Goal: Task Accomplishment & Management: Complete application form

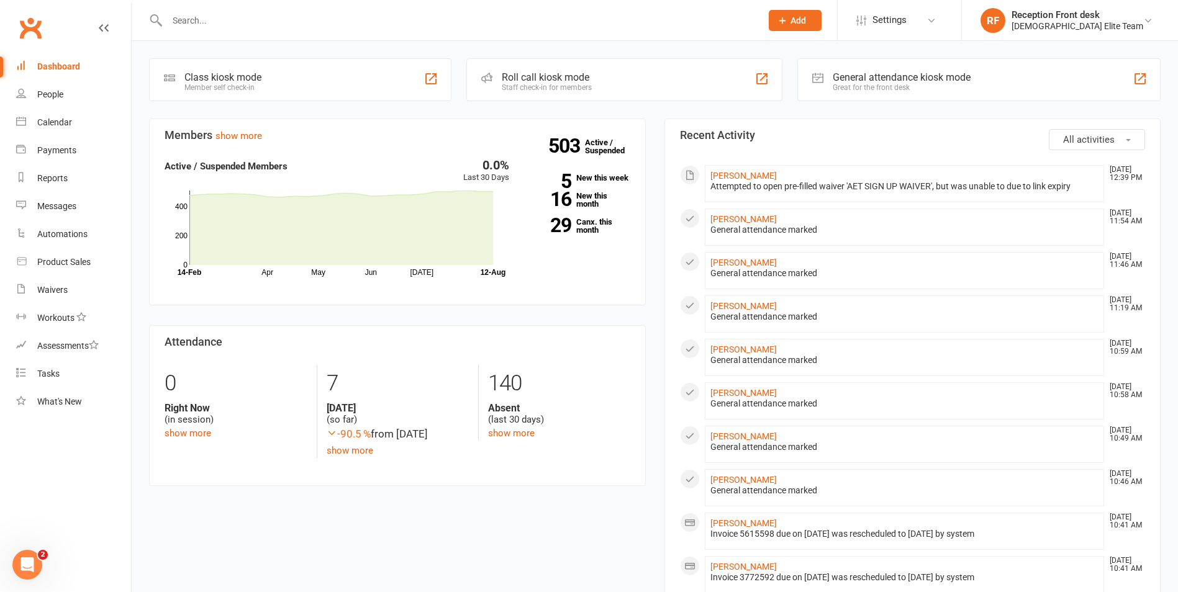
click at [177, 22] on input "text" at bounding box center [457, 20] width 589 height 17
click at [806, 18] on span "Add" at bounding box center [798, 21] width 16 height 10
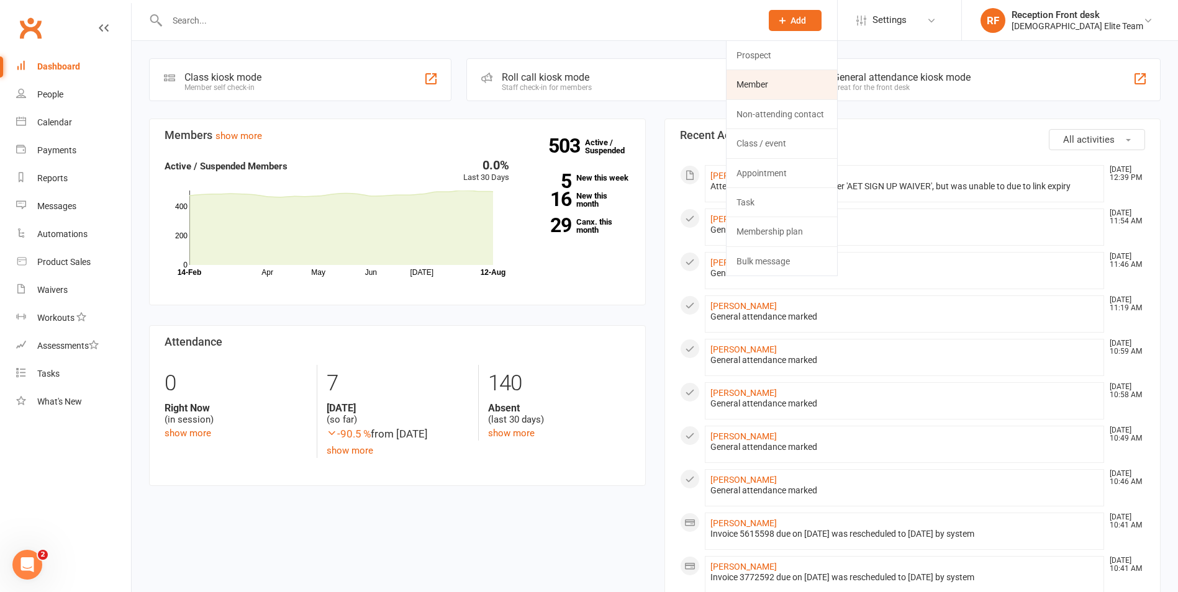
click at [823, 84] on link "Member" at bounding box center [781, 84] width 111 height 29
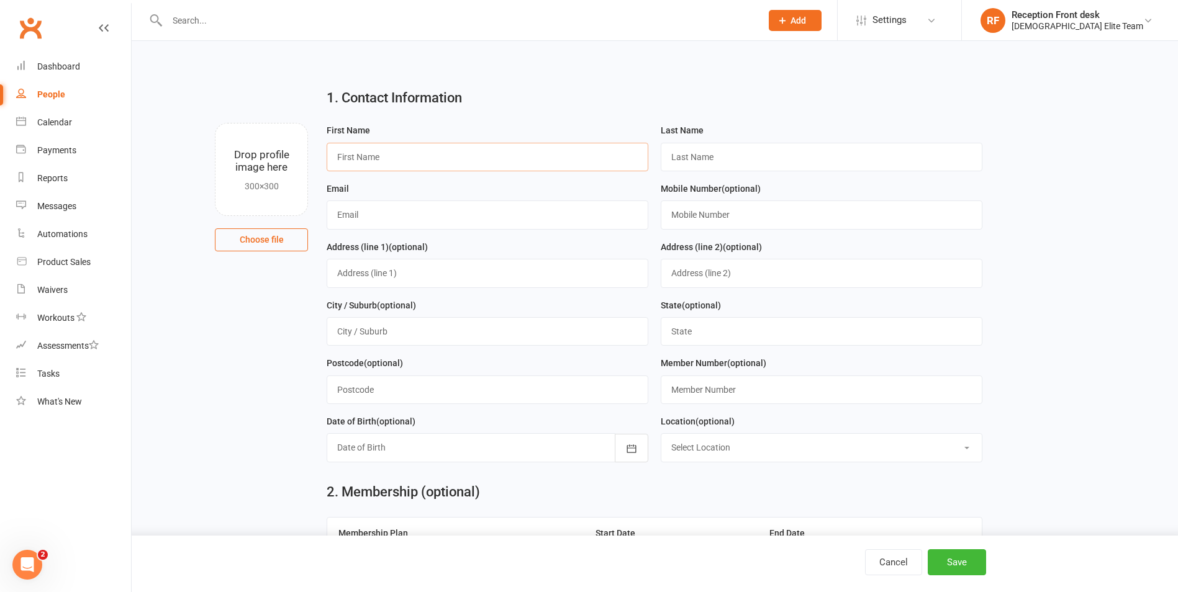
click at [449, 163] on input "text" at bounding box center [488, 157] width 322 height 29
type input "[PERSON_NAME]"
click at [697, 160] on input "text" at bounding box center [822, 157] width 322 height 29
type input "Galea"
drag, startPoint x: 377, startPoint y: 277, endPoint x: 397, endPoint y: 276, distance: 19.3
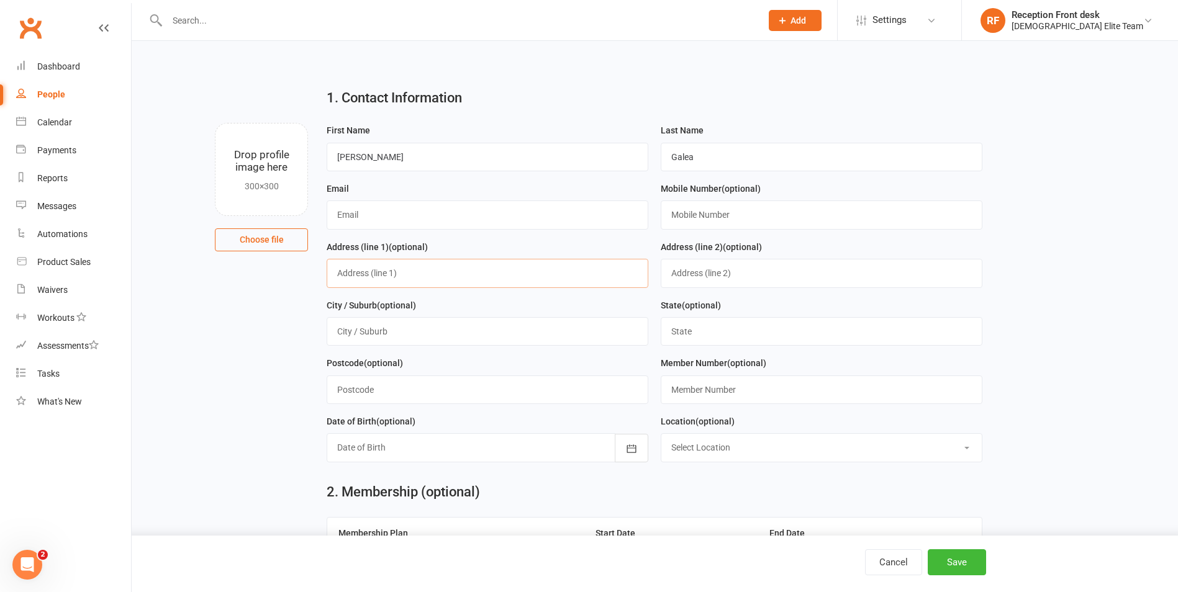
click at [377, 277] on input "text" at bounding box center [488, 273] width 322 height 29
type input "1/3 Marks av"
click at [446, 327] on input "text" at bounding box center [488, 331] width 322 height 29
type input "[GEOGRAPHIC_DATA]"
click at [717, 334] on input "text" at bounding box center [822, 331] width 322 height 29
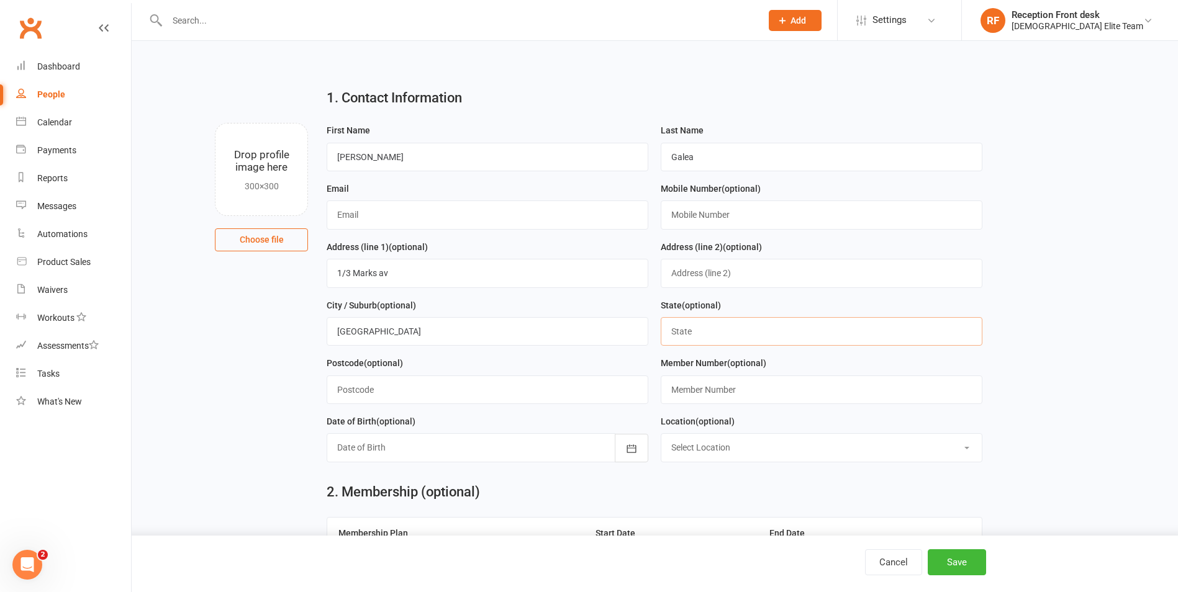
type input "VIC"
click at [672, 205] on input "text" at bounding box center [822, 215] width 322 height 29
type input "0411560717"
click at [369, 218] on input "text" at bounding box center [488, 215] width 322 height 29
type input "[PERSON_NAME][DOMAIN_NAME][EMAIL_ADDRESS][DOMAIN_NAME]"
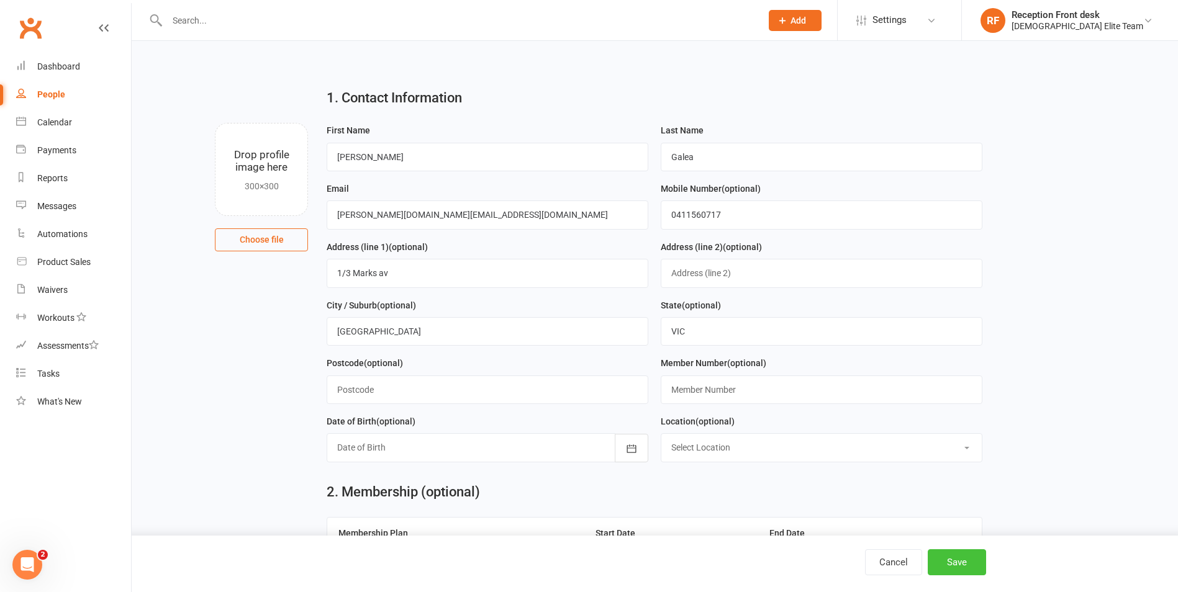
click at [950, 556] on button "Save" at bounding box center [956, 562] width 58 height 26
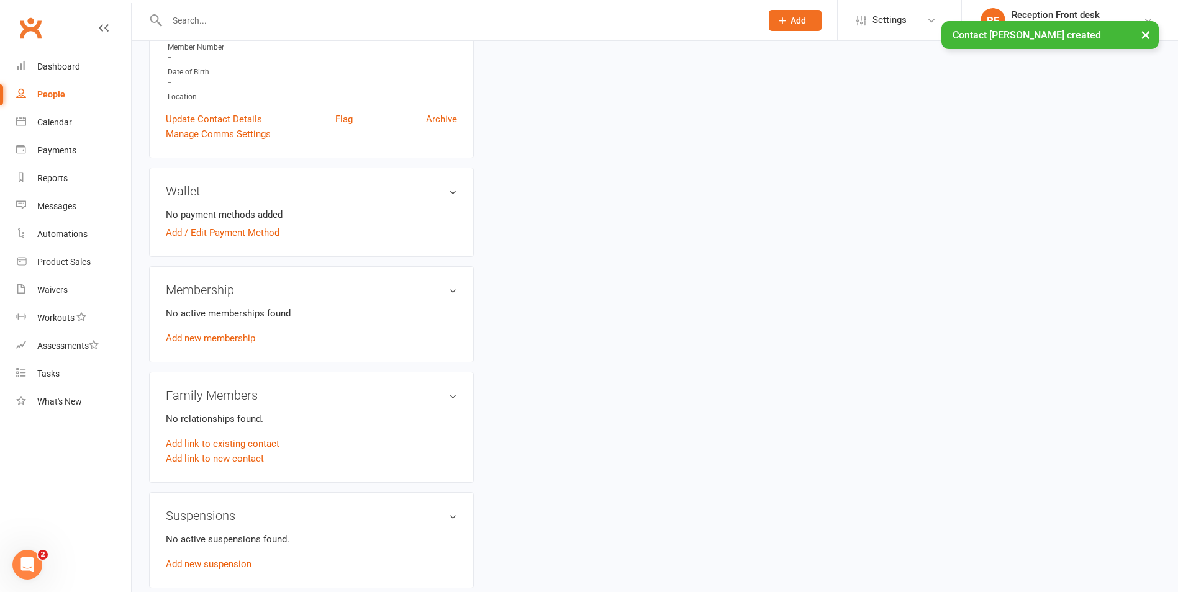
scroll to position [310, 0]
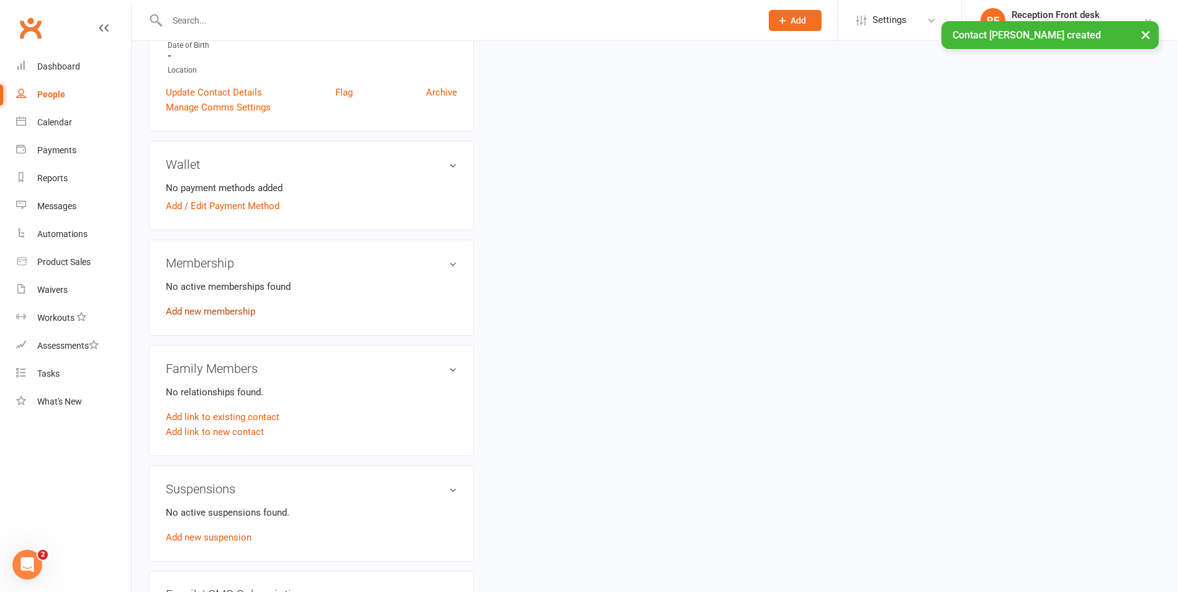
click at [246, 306] on link "Add new membership" at bounding box center [210, 311] width 89 height 11
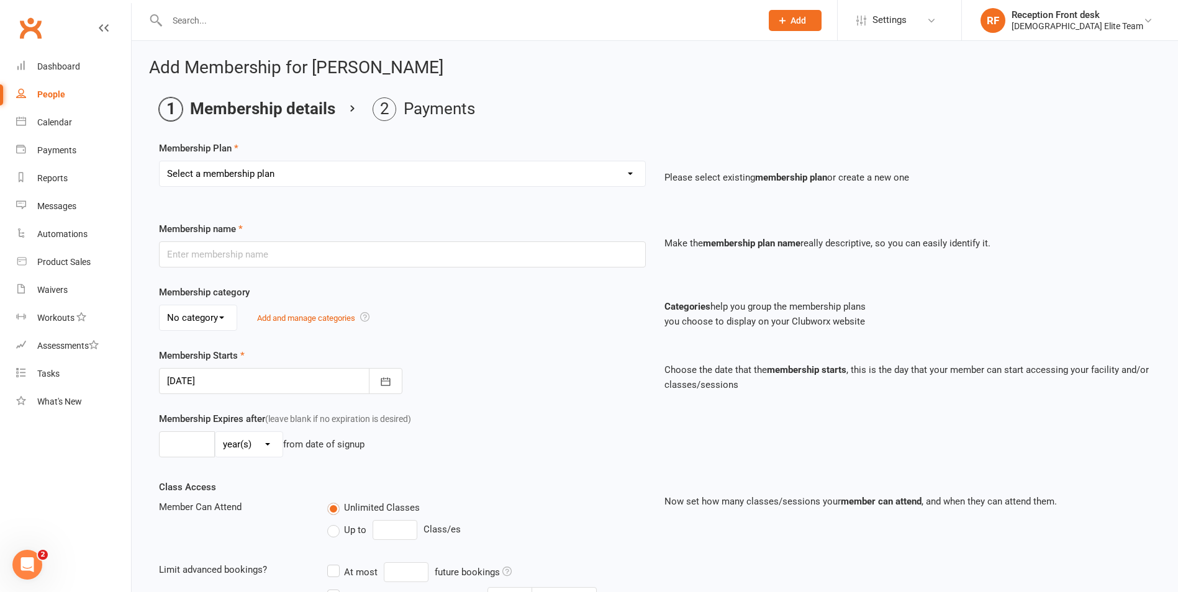
click at [431, 166] on select "Select a membership plan Create new Membership Plan FULL MEMBERSHIP LOYALTY FUL…" at bounding box center [402, 173] width 485 height 25
select select "9"
click at [160, 161] on select "Select a membership plan Create new Membership Plan FULL MEMBERSHIP LOYALTY FUL…" at bounding box center [402, 173] width 485 height 25
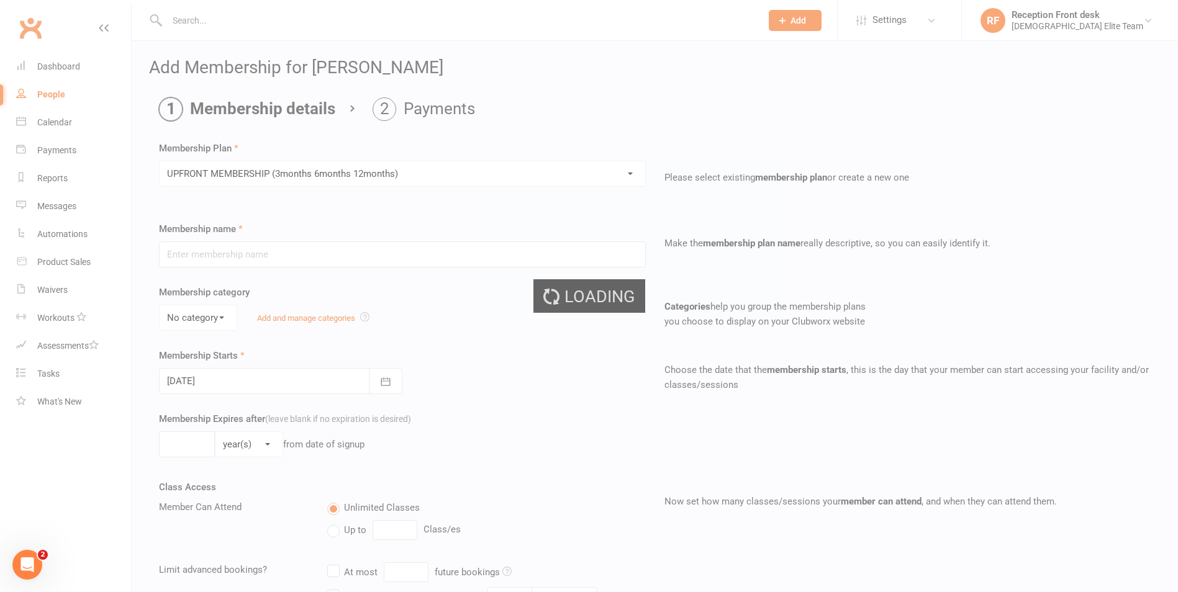
type input "UPFRONT MEMBERSHIP (3months 6months 12months)"
type input "1"
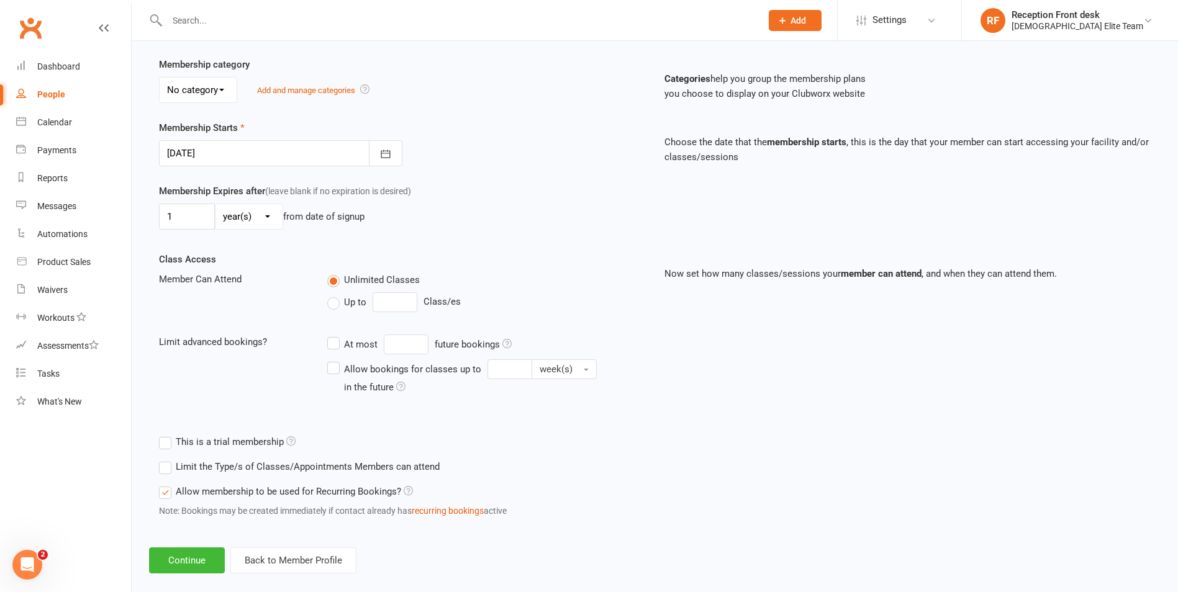
scroll to position [245, 0]
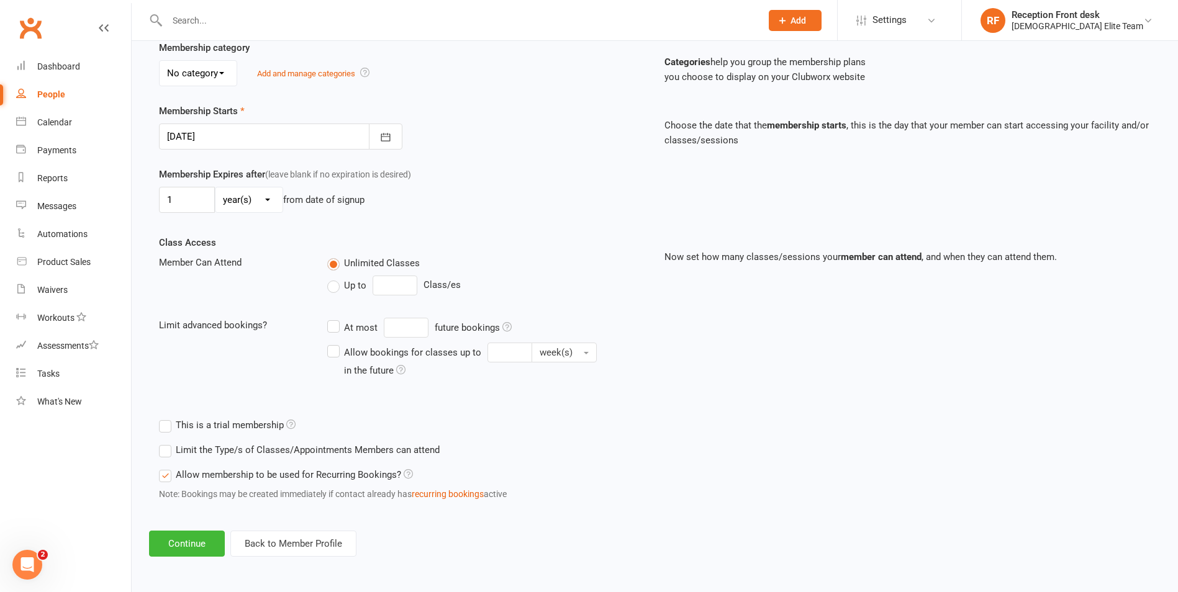
click at [269, 204] on select "day(s) week(s) month(s) year(s)" at bounding box center [248, 199] width 67 height 25
select select "2"
click at [215, 187] on select "day(s) week(s) month(s) year(s)" at bounding box center [248, 199] width 67 height 25
click at [189, 199] on input "1" at bounding box center [187, 200] width 56 height 26
type input "6"
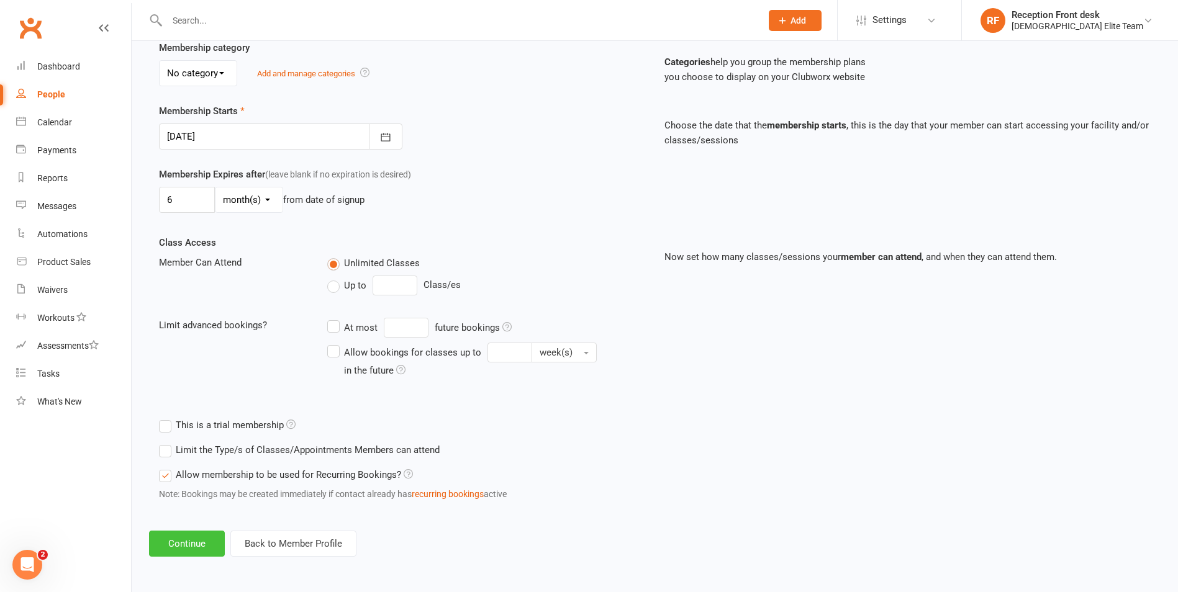
click at [210, 546] on button "Continue" at bounding box center [187, 544] width 76 height 26
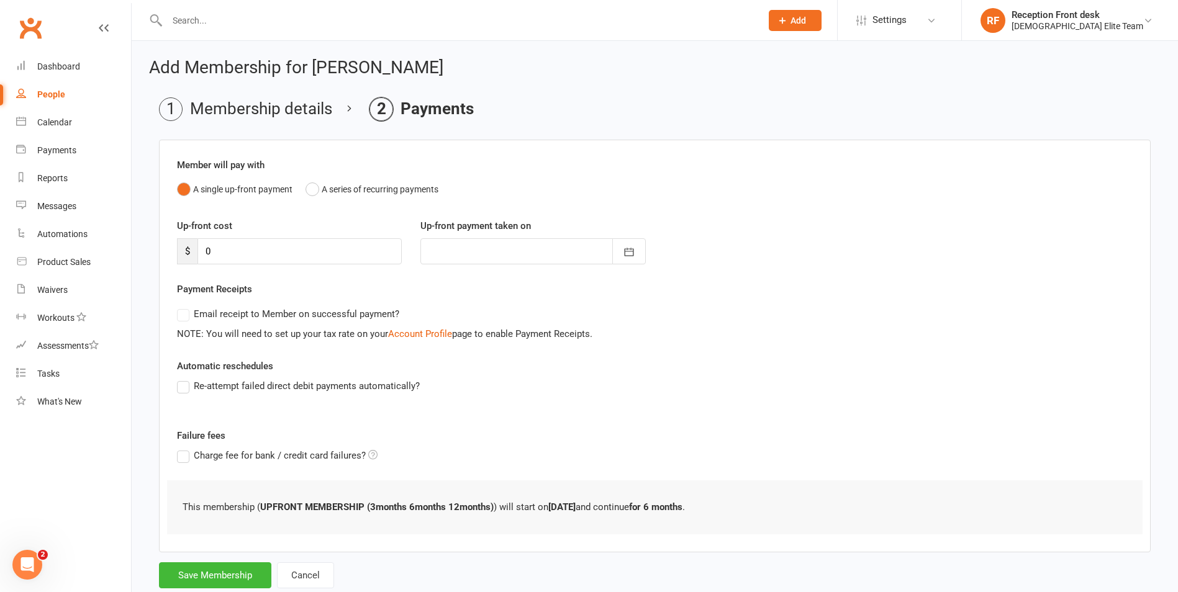
scroll to position [34, 0]
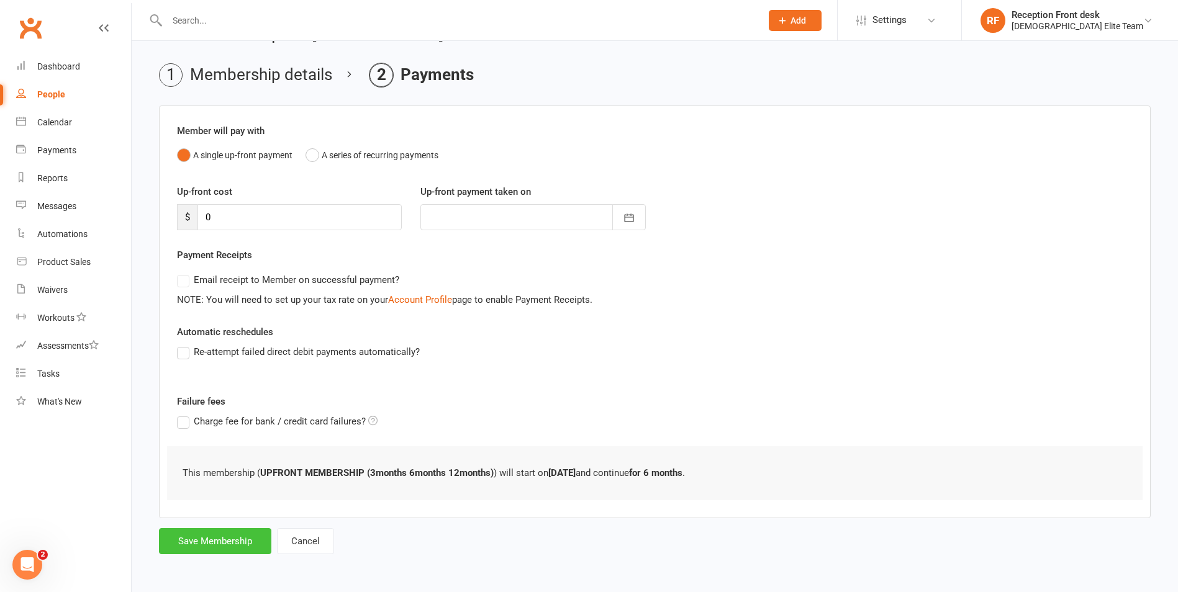
click at [219, 543] on button "Save Membership" at bounding box center [215, 541] width 112 height 26
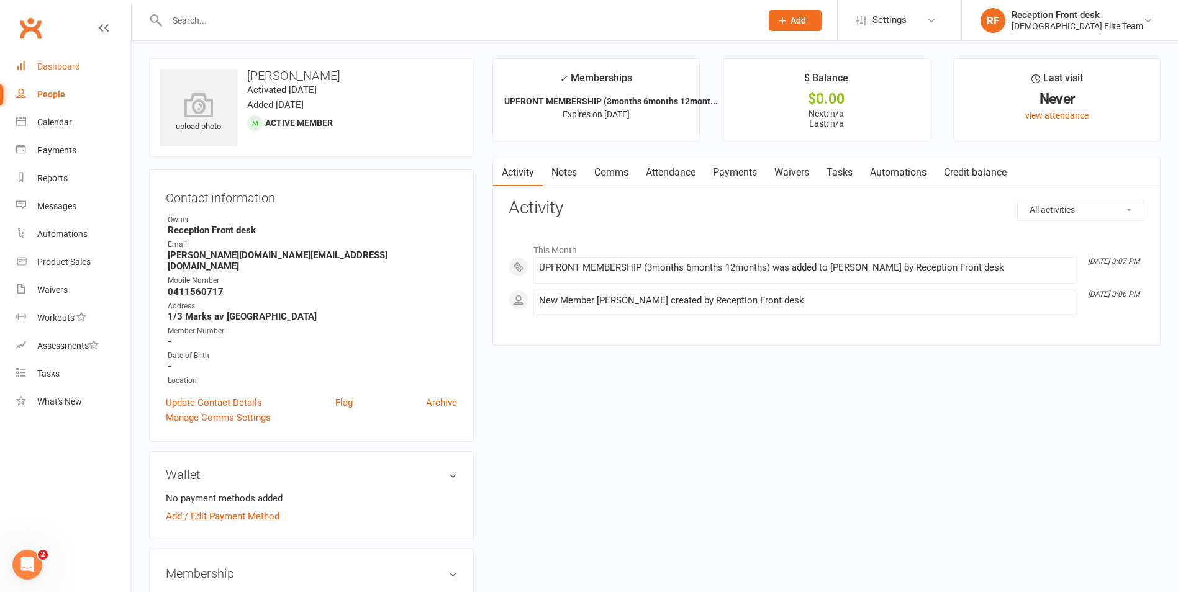
click at [52, 57] on link "Dashboard" at bounding box center [73, 67] width 115 height 28
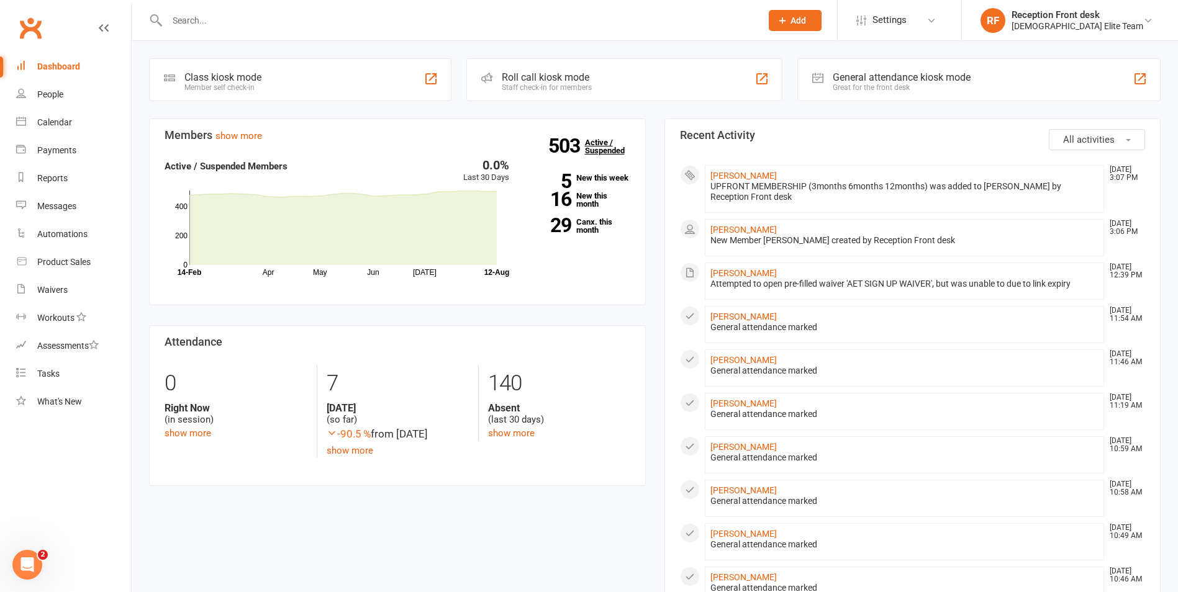
click at [603, 147] on link "503 Active / Suspended" at bounding box center [612, 146] width 55 height 35
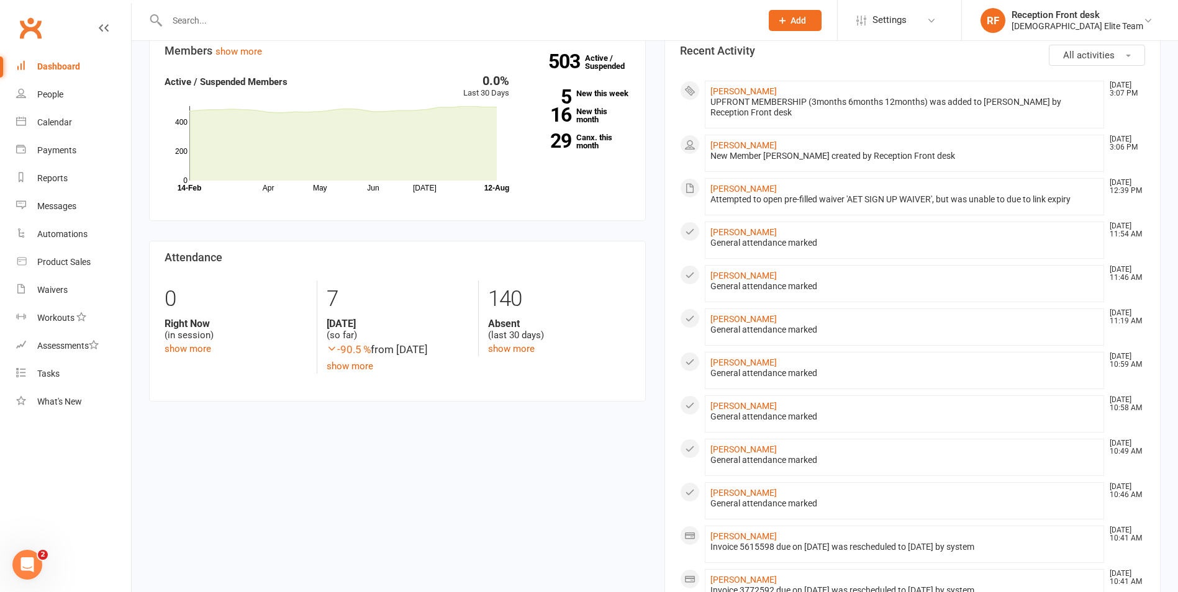
scroll to position [62, 0]
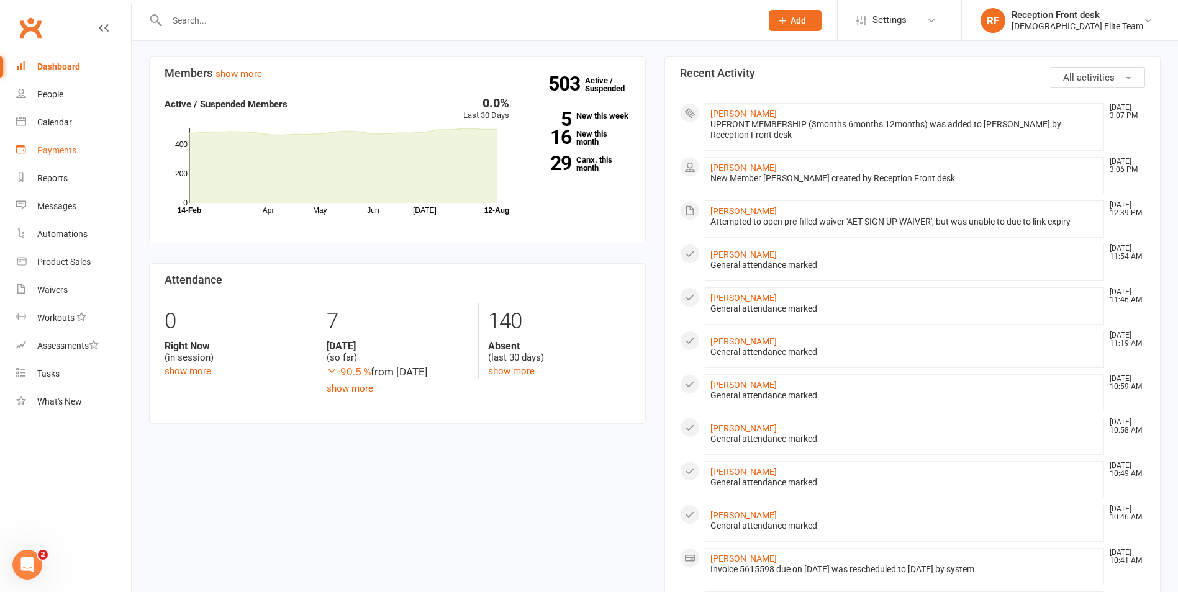
click at [66, 150] on div "Payments" at bounding box center [56, 150] width 39 height 10
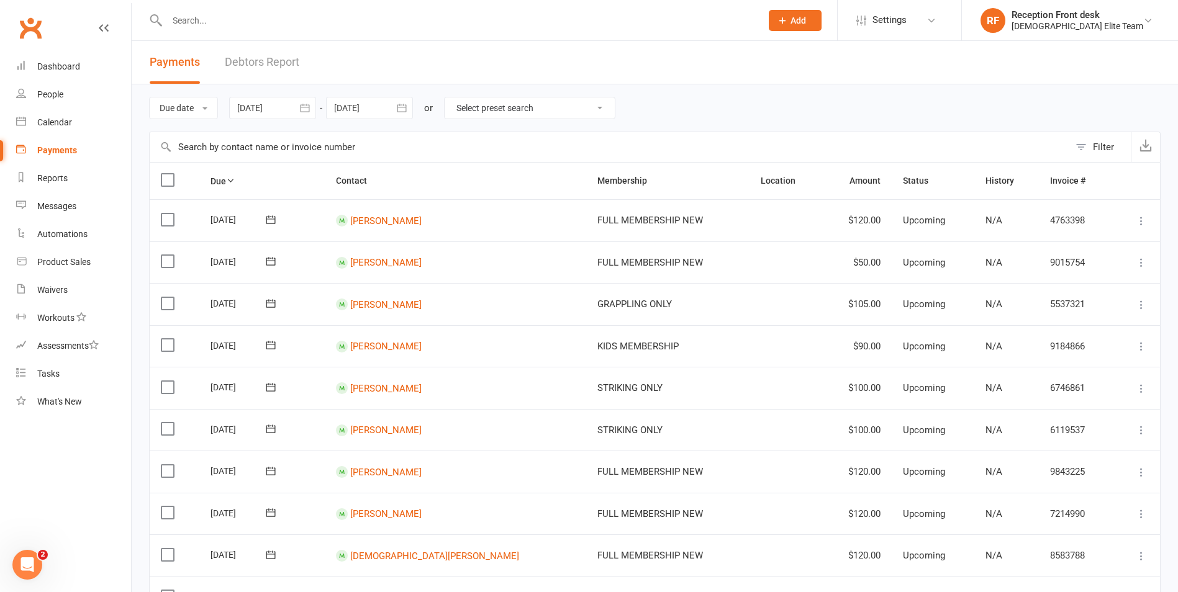
click at [514, 120] on div "Due date Due date Date paid Date failed Date settled [DATE] [DATE] Sun Mon Tue …" at bounding box center [654, 107] width 1011 height 47
click at [505, 116] on select "Select preset search All failures All skipped payments All pending payments Suc…" at bounding box center [529, 107] width 170 height 21
select select "0"
click at [454, 97] on select "Select preset search All failures All skipped payments All pending payments Suc…" at bounding box center [529, 107] width 170 height 21
type input "[DATE]"
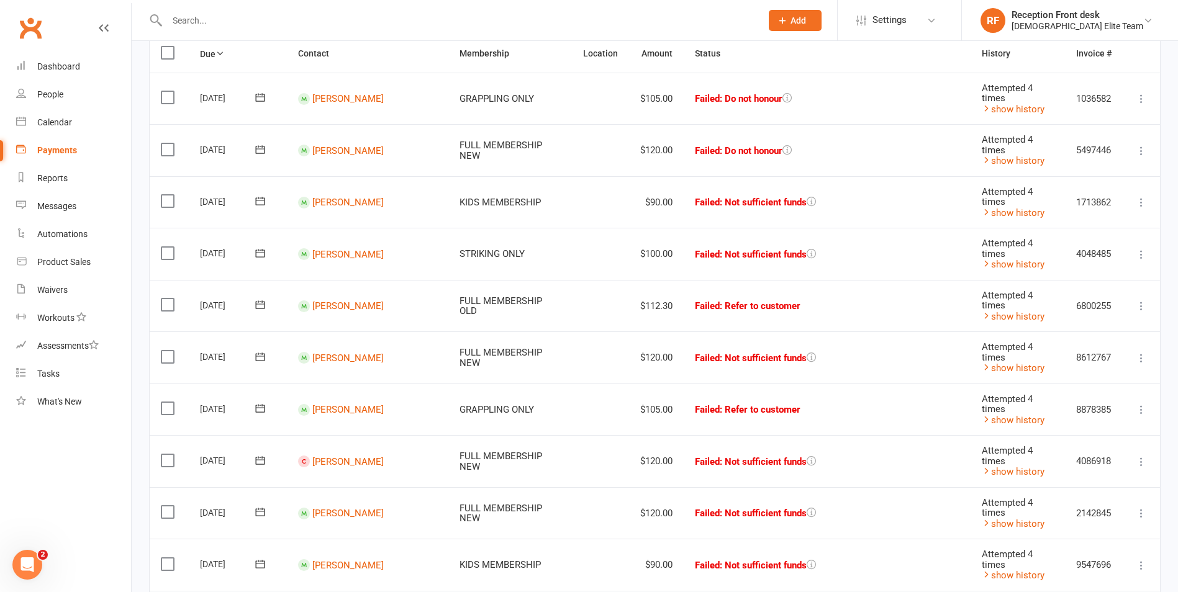
scroll to position [186, 0]
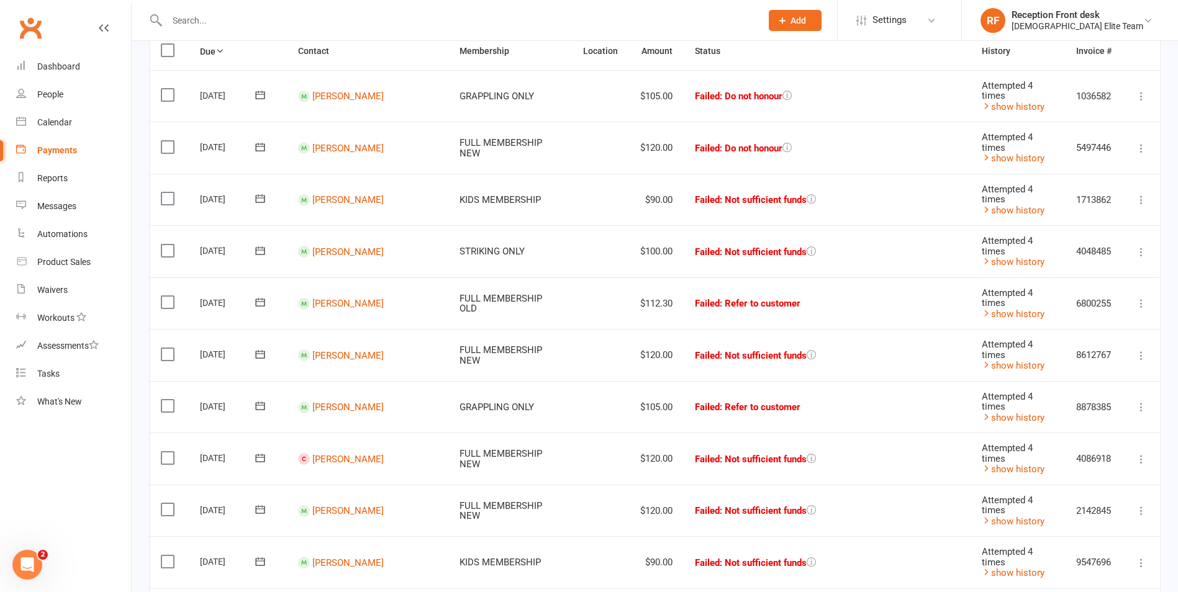
click at [1143, 354] on icon at bounding box center [1141, 356] width 12 height 12
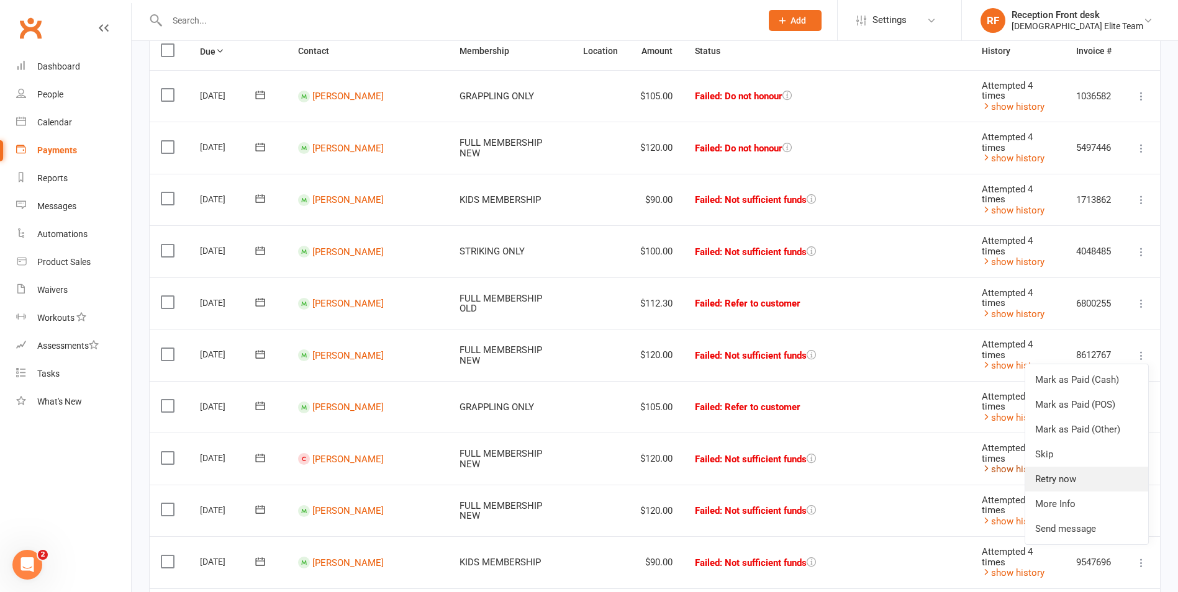
drag, startPoint x: 1044, startPoint y: 471, endPoint x: 1037, endPoint y: 470, distance: 6.9
click at [1044, 471] on link "Retry now" at bounding box center [1086, 479] width 123 height 25
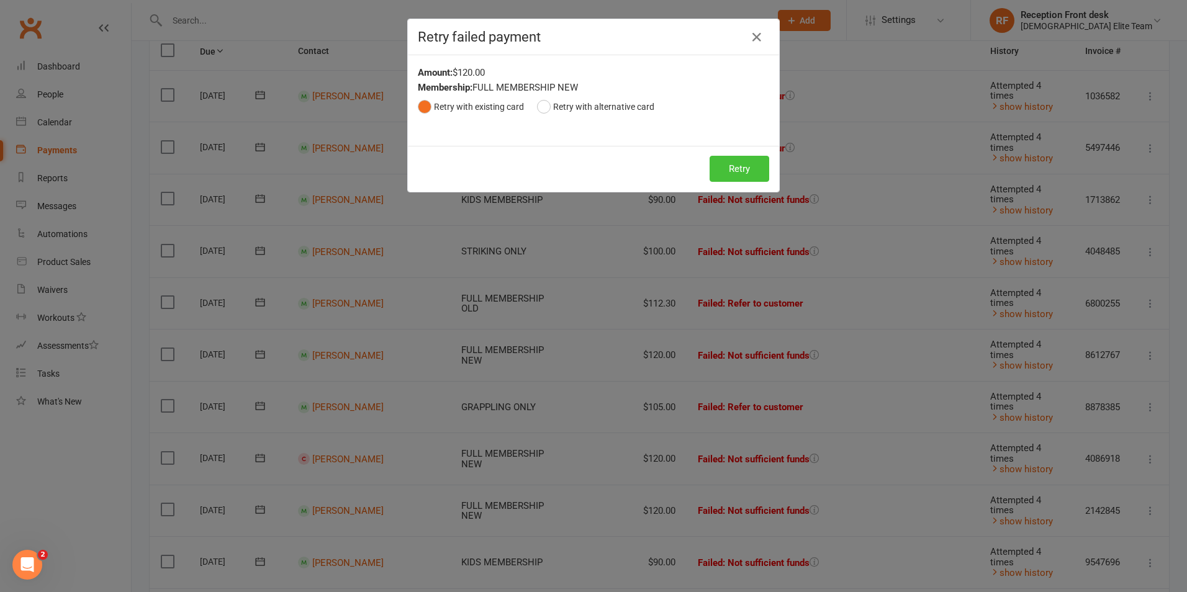
click at [731, 169] on button "Retry" at bounding box center [740, 169] width 60 height 26
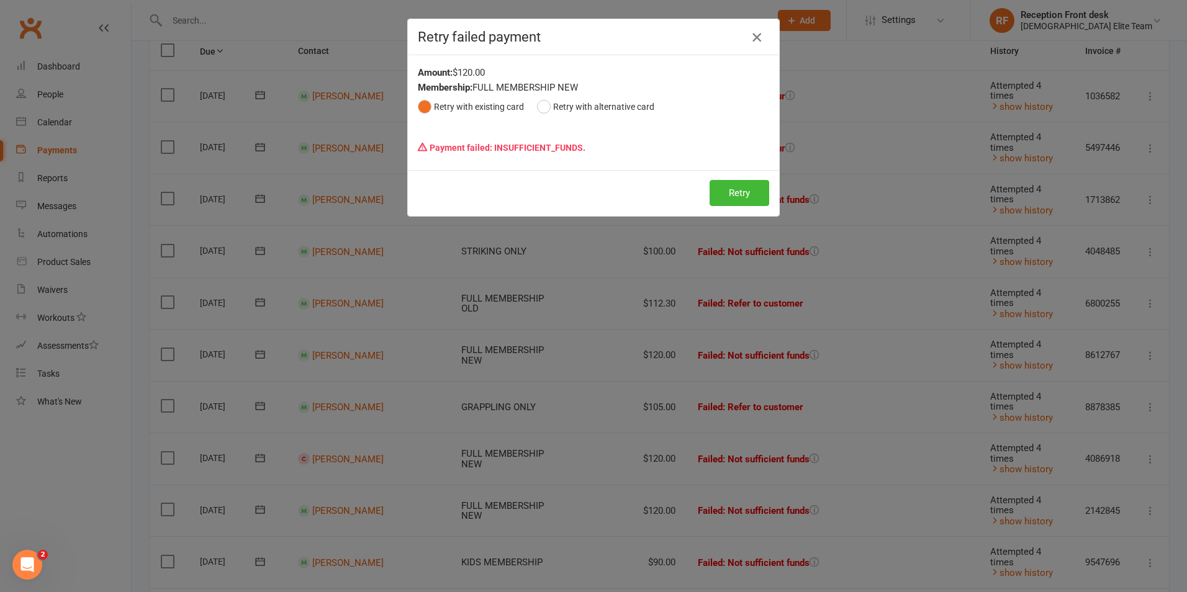
click at [751, 43] on icon "button" at bounding box center [756, 37] width 15 height 15
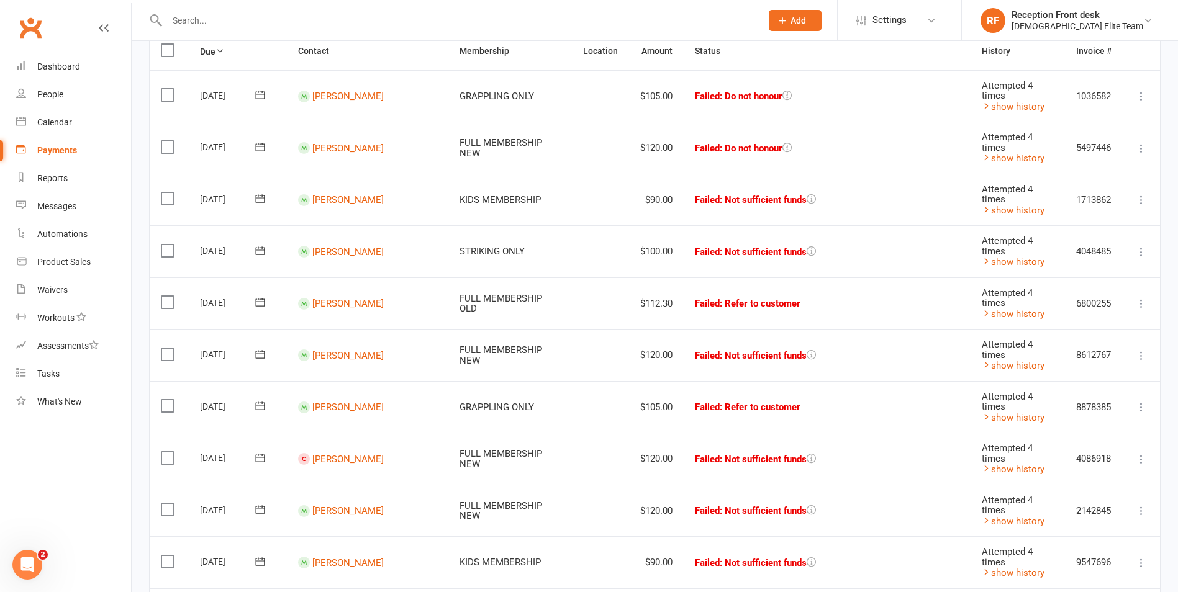
click at [1146, 151] on icon at bounding box center [1141, 148] width 12 height 12
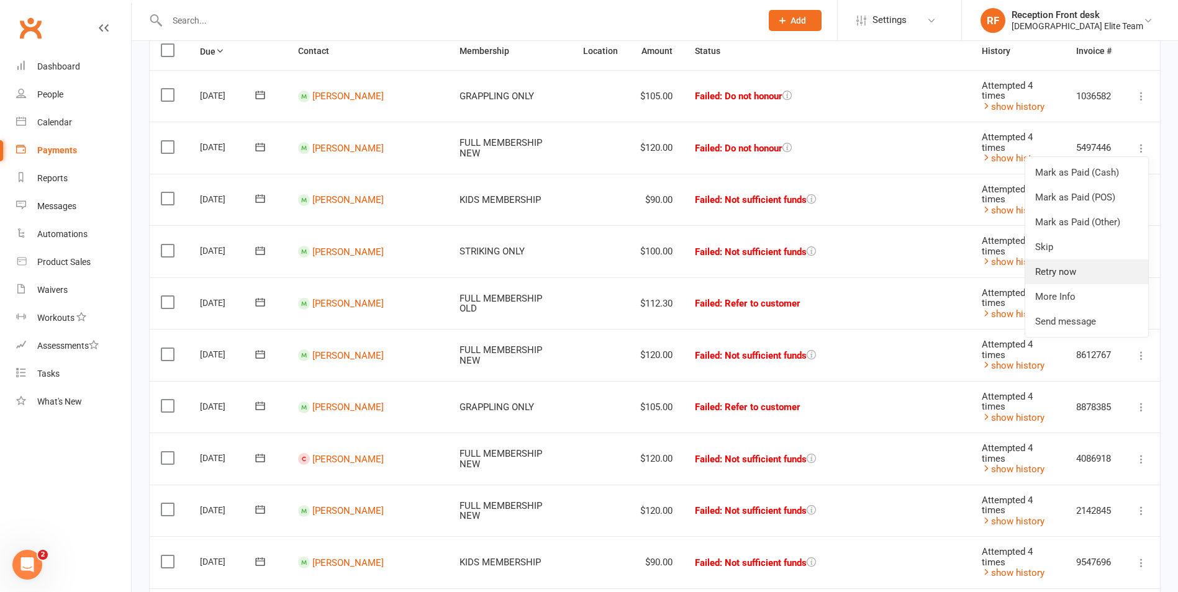
click at [1053, 265] on link "Retry now" at bounding box center [1086, 271] width 123 height 25
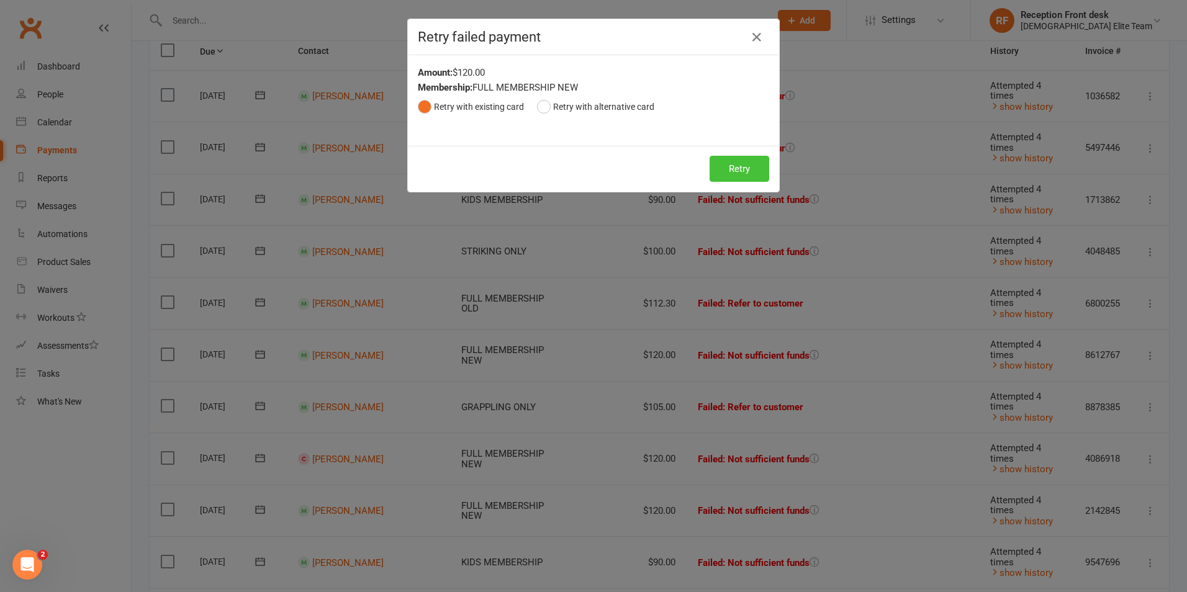
click at [733, 168] on button "Retry" at bounding box center [740, 169] width 60 height 26
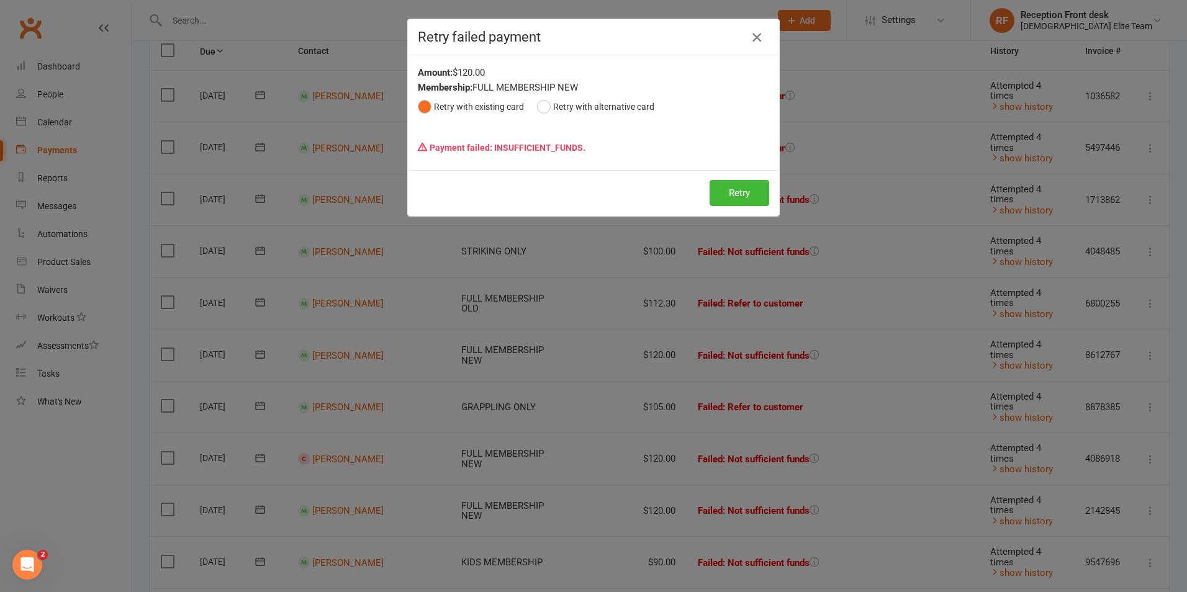
click at [751, 37] on icon "button" at bounding box center [756, 37] width 15 height 15
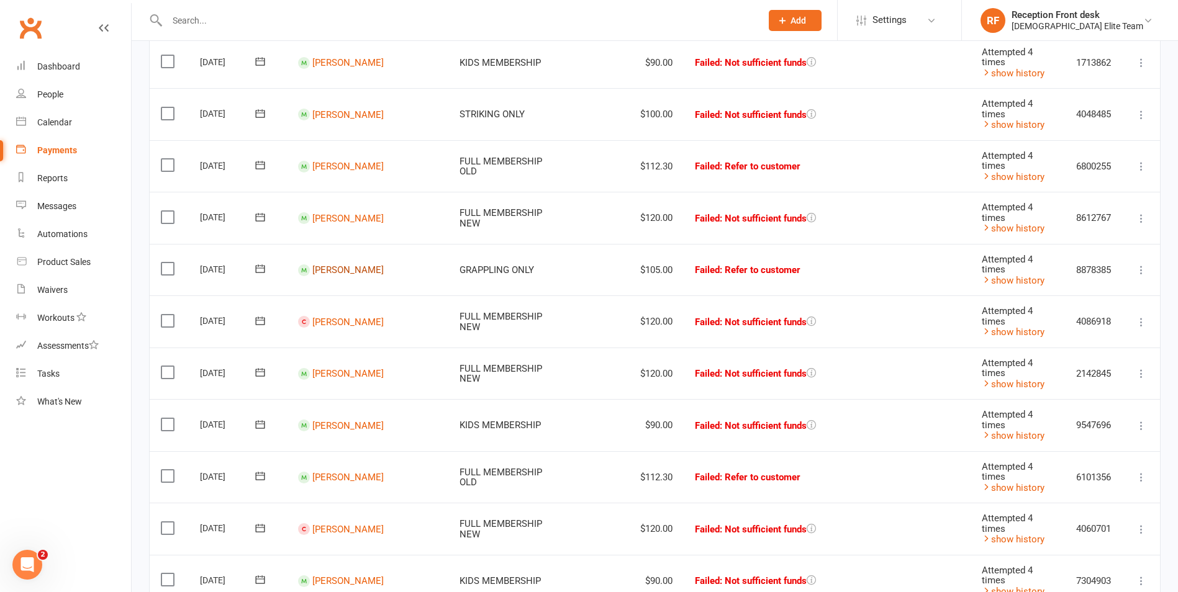
scroll to position [372, 0]
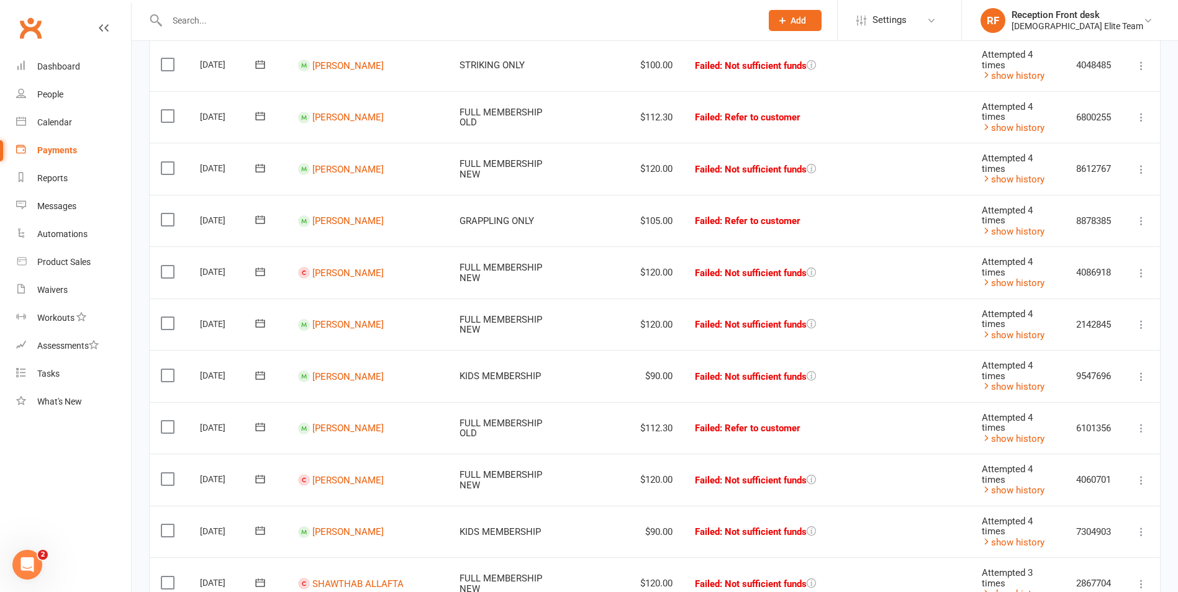
click at [260, 219] on icon at bounding box center [260, 220] width 12 height 12
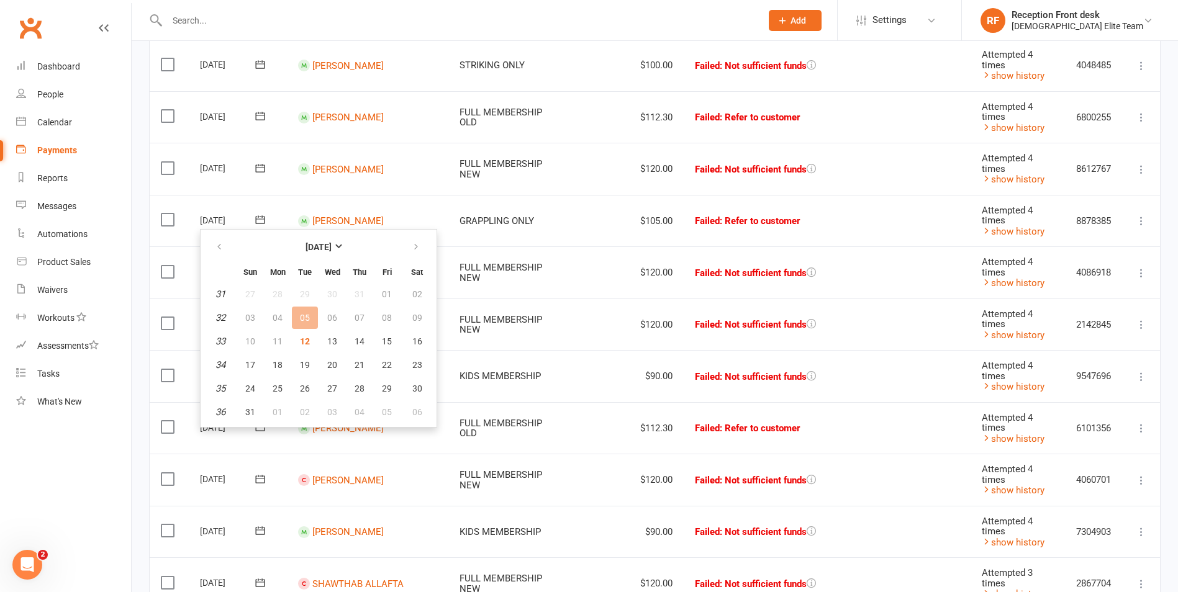
click at [572, 227] on td at bounding box center [600, 221] width 57 height 52
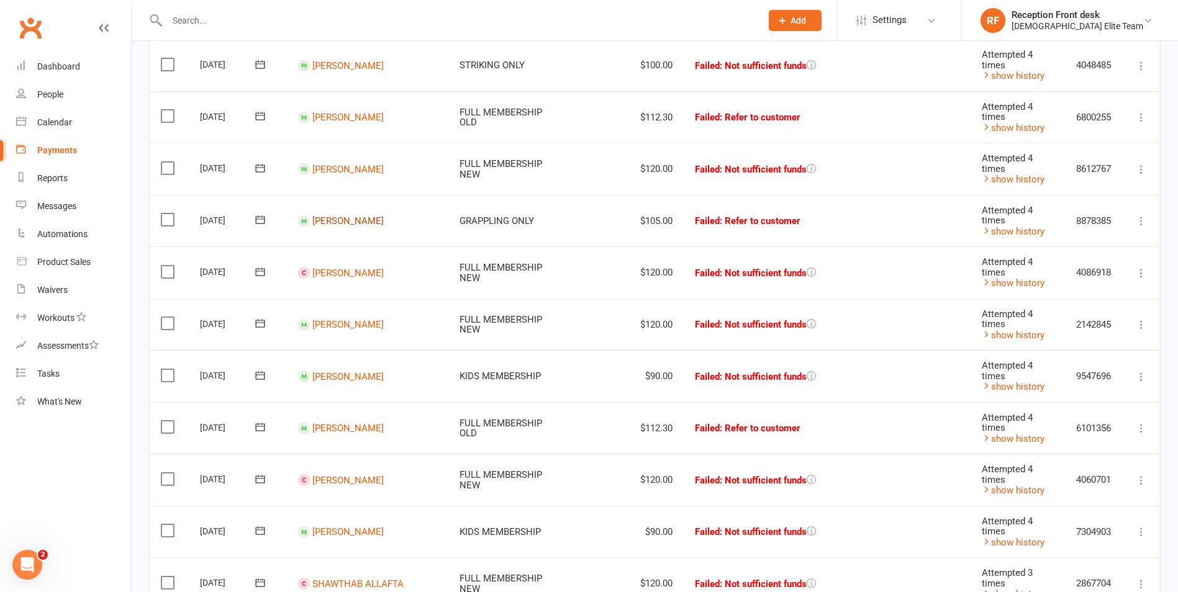
click at [361, 220] on link "[PERSON_NAME]" at bounding box center [347, 220] width 71 height 11
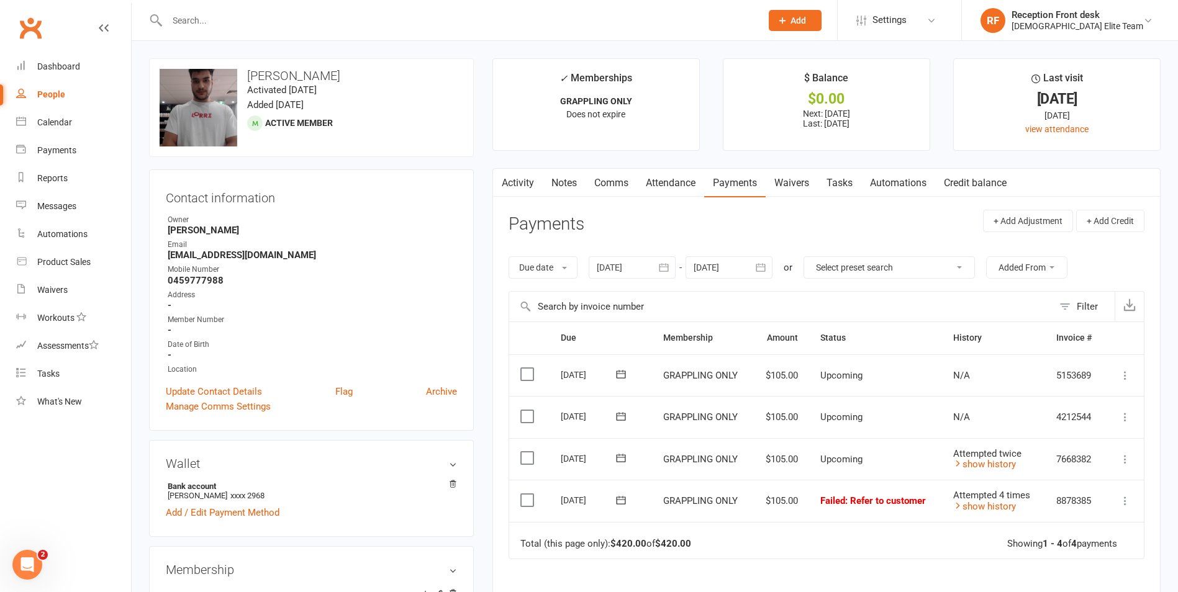
click at [623, 502] on icon at bounding box center [621, 500] width 12 height 12
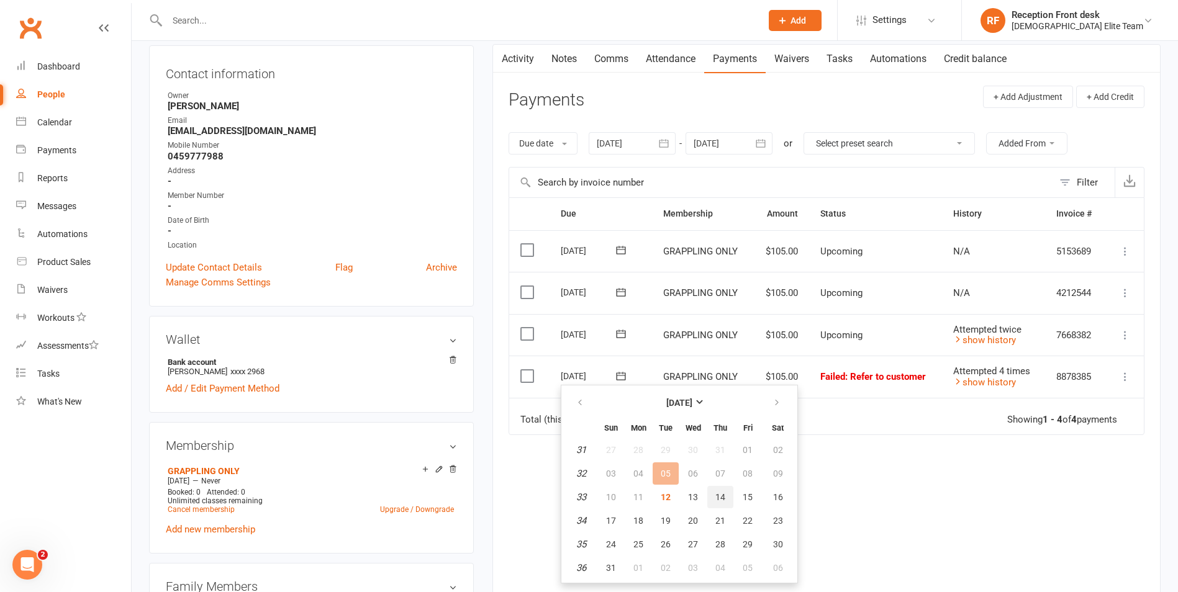
click at [726, 499] on button "14" at bounding box center [720, 497] width 26 height 22
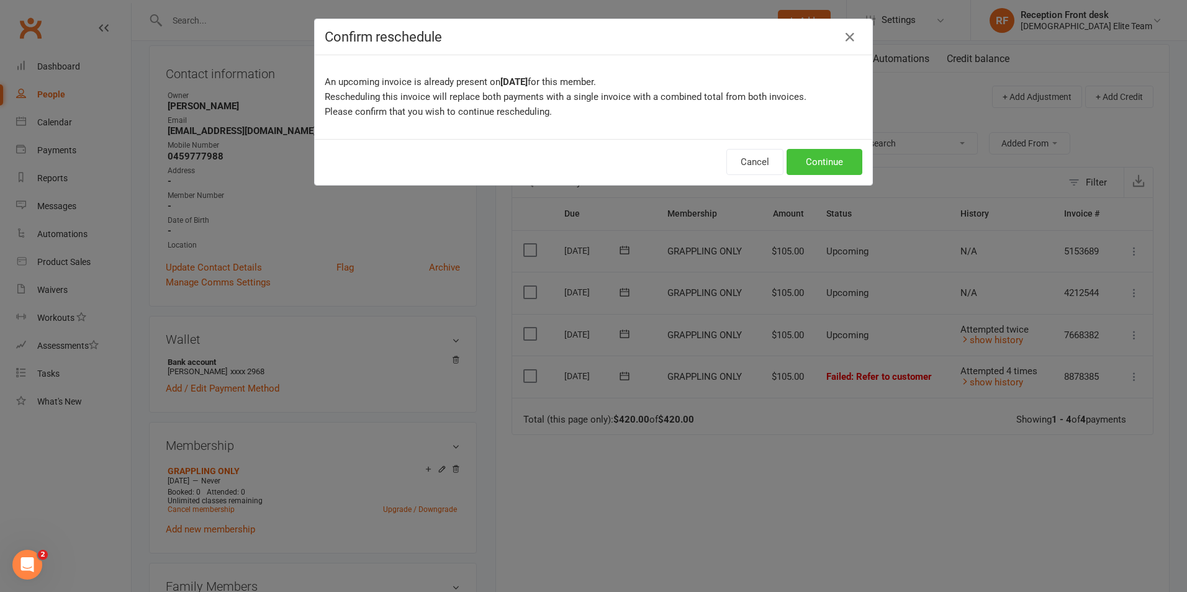
drag, startPoint x: 807, startPoint y: 161, endPoint x: 593, endPoint y: 137, distance: 215.5
click at [590, 133] on div "Confirm reschedule An upcoming invoice is already present on [DATE] for this me…" at bounding box center [593, 102] width 559 height 167
click at [719, 159] on div "Cancel Continue" at bounding box center [593, 162] width 557 height 46
drag, startPoint x: 718, startPoint y: 159, endPoint x: 749, endPoint y: 167, distance: 32.7
click at [749, 167] on div "Cancel Continue" at bounding box center [593, 162] width 557 height 46
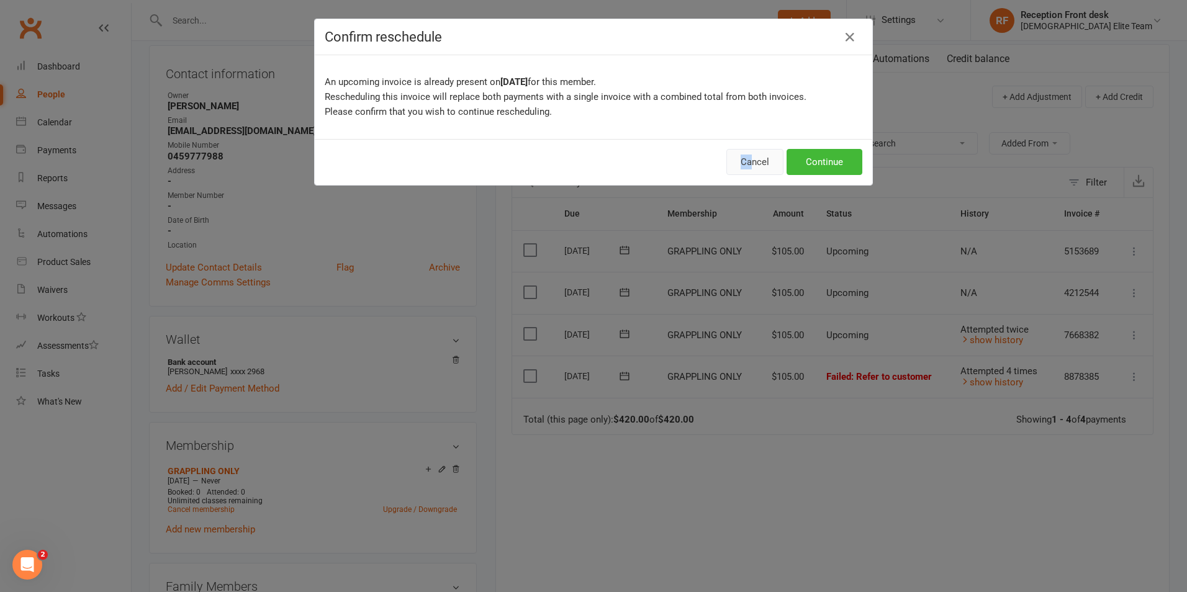
click at [749, 167] on button "Cancel" at bounding box center [754, 162] width 57 height 26
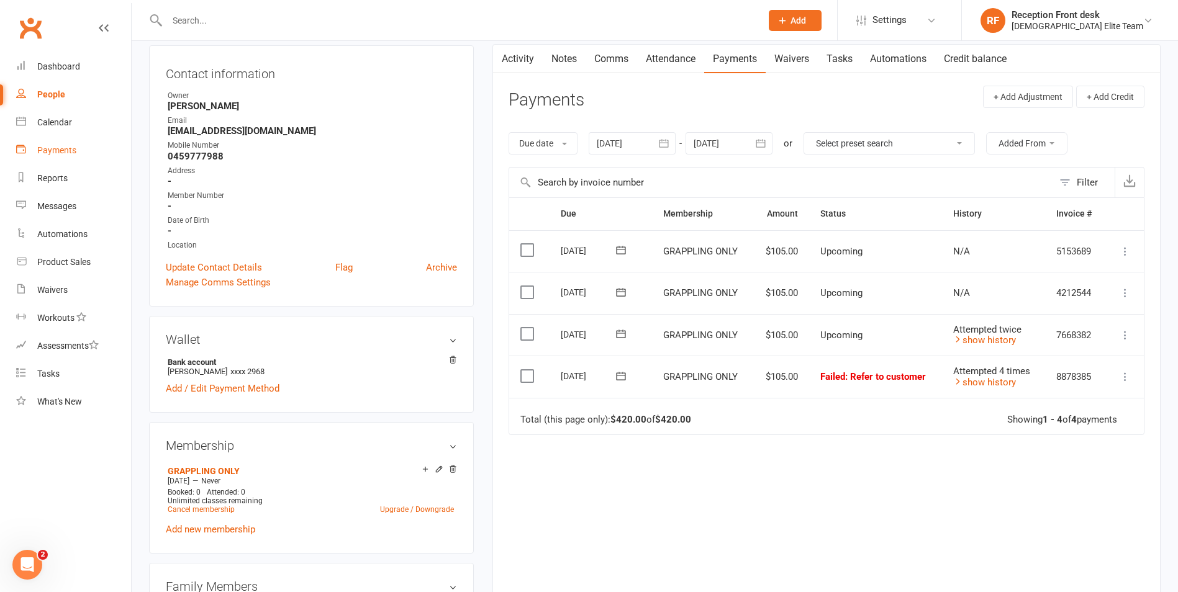
drag, startPoint x: 50, startPoint y: 154, endPoint x: 332, endPoint y: 173, distance: 282.5
click at [50, 154] on div "Payments" at bounding box center [56, 150] width 39 height 10
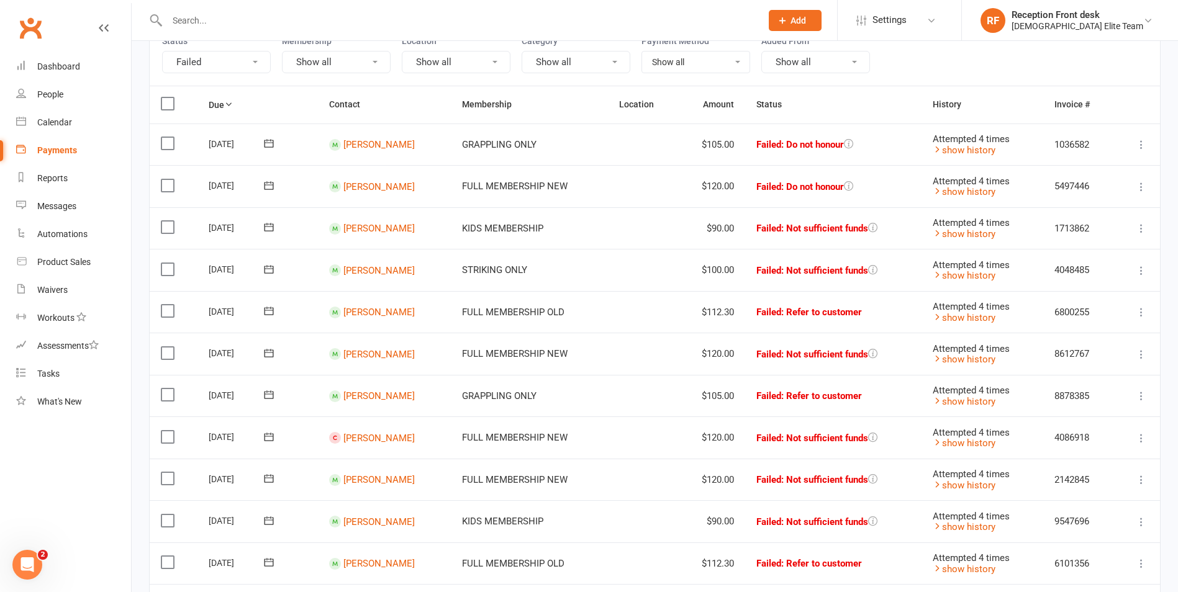
scroll to position [248, 0]
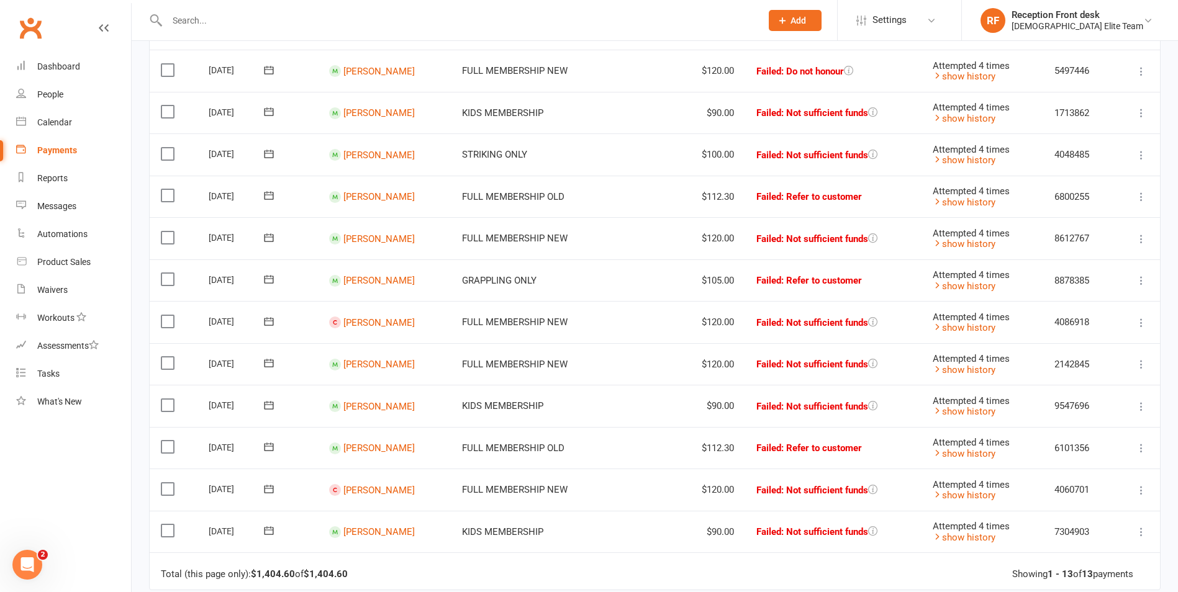
click at [1140, 322] on icon at bounding box center [1141, 323] width 12 height 12
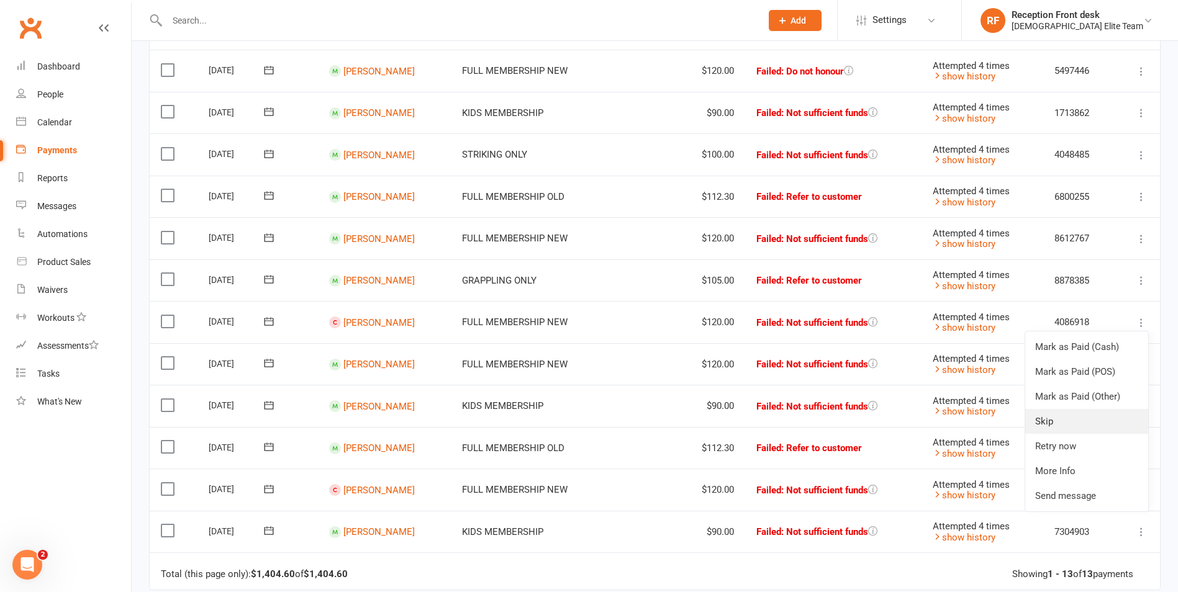
click at [1060, 418] on link "Skip" at bounding box center [1086, 421] width 123 height 25
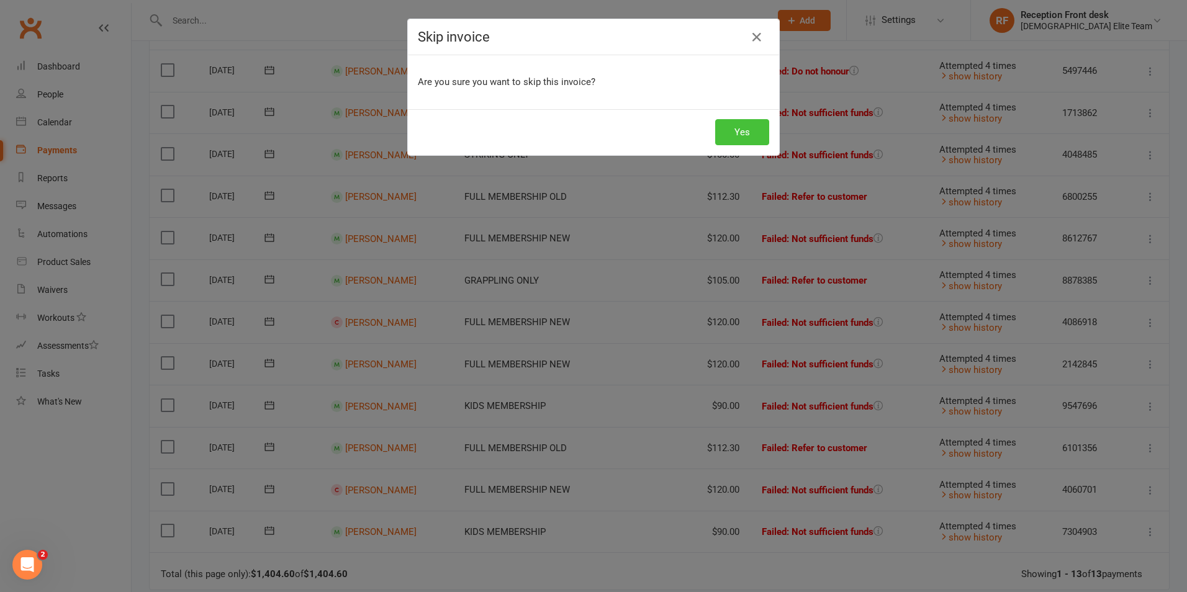
click at [749, 133] on button "Yes" at bounding box center [742, 132] width 54 height 26
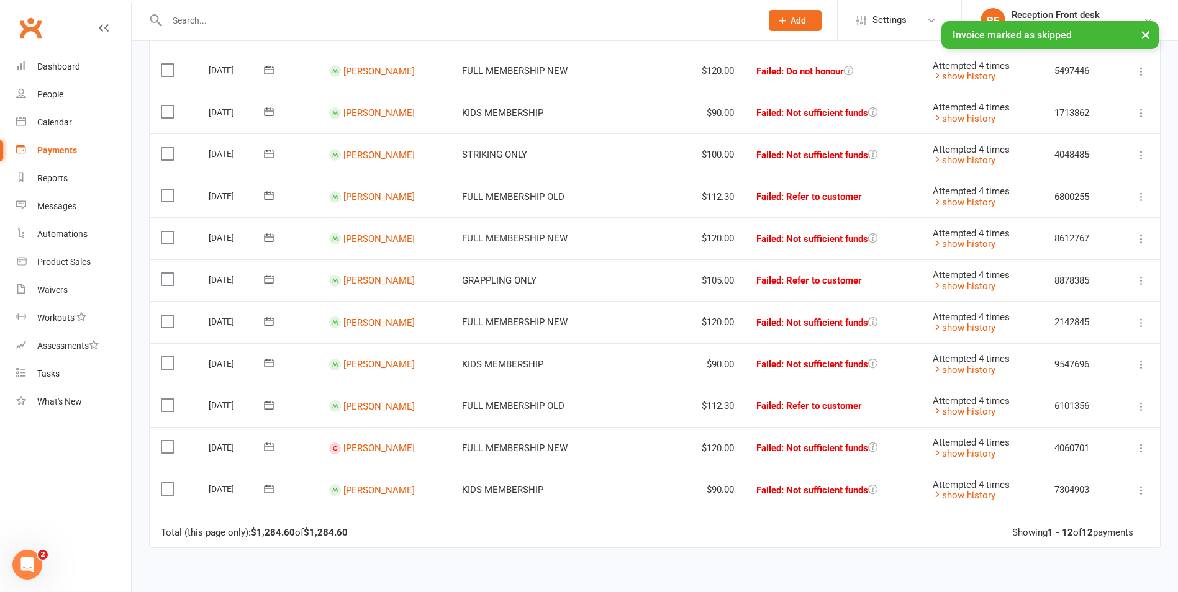
click at [1144, 454] on icon at bounding box center [1141, 448] width 12 height 12
click at [1051, 545] on link "Skip" at bounding box center [1086, 547] width 123 height 25
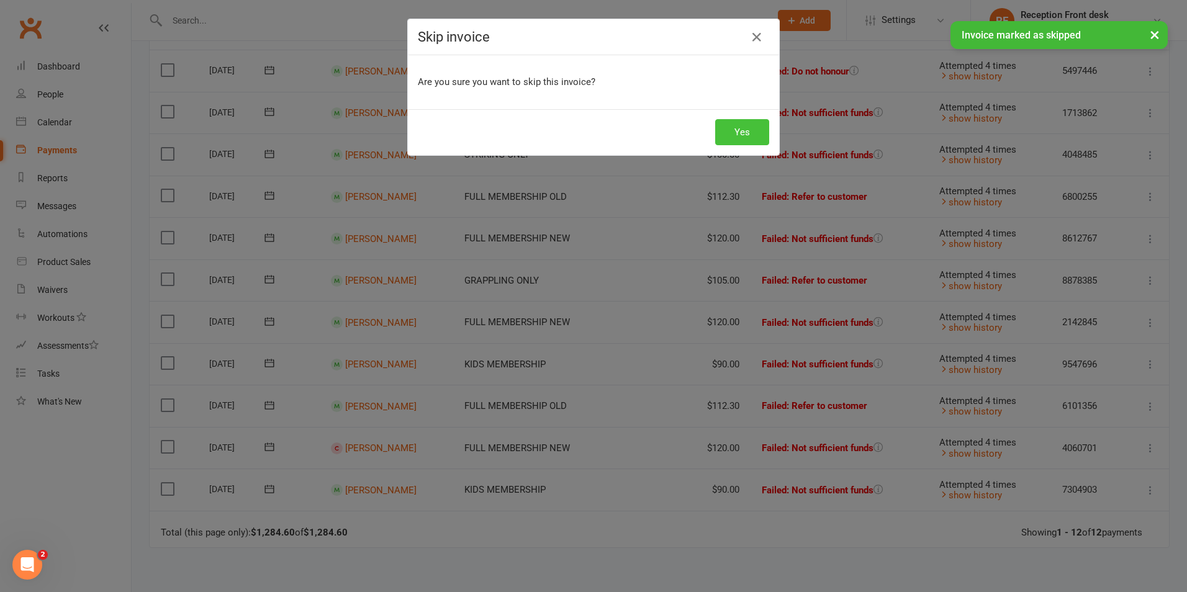
click at [747, 135] on button "Yes" at bounding box center [742, 132] width 54 height 26
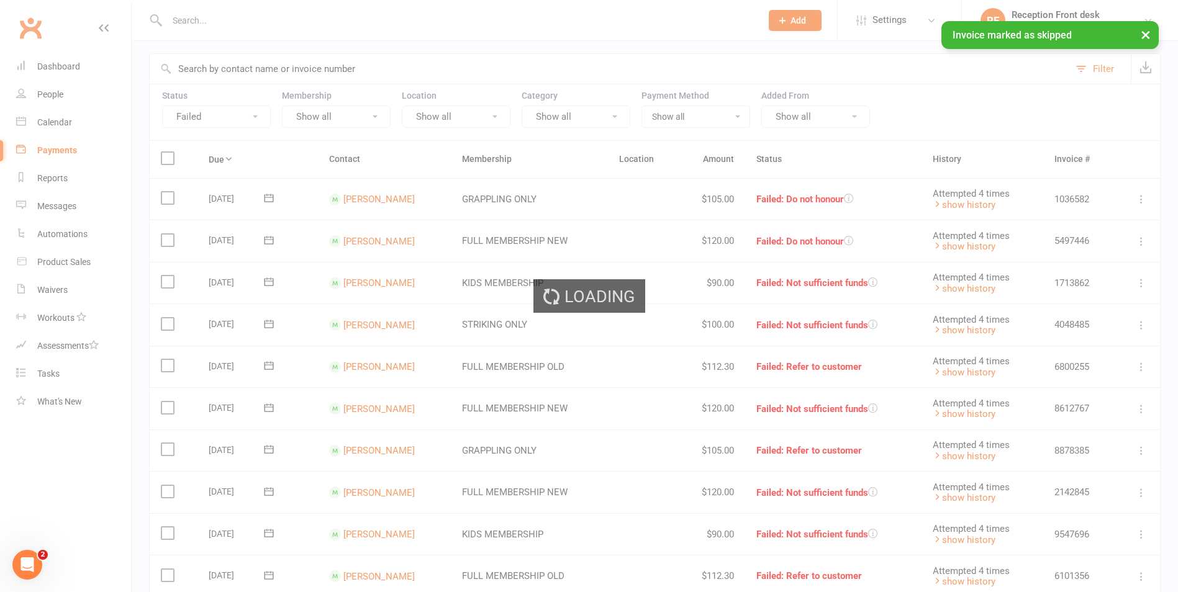
scroll to position [62, 0]
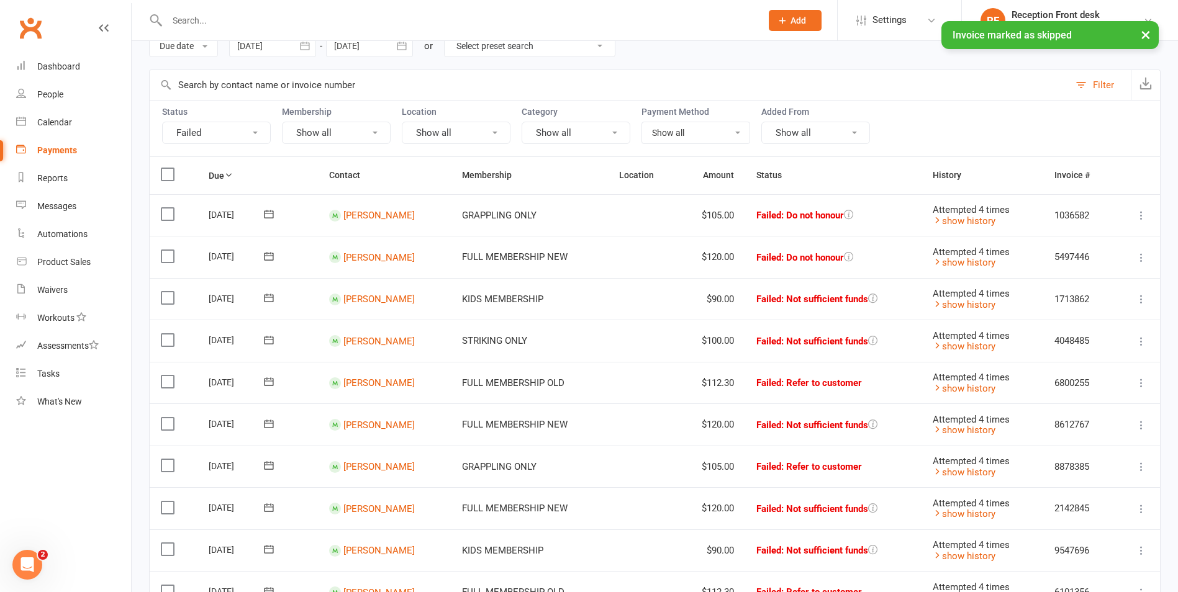
click at [351, 347] on td "[PERSON_NAME]" at bounding box center [384, 341] width 133 height 42
click at [354, 345] on link "[PERSON_NAME]" at bounding box center [378, 340] width 71 height 11
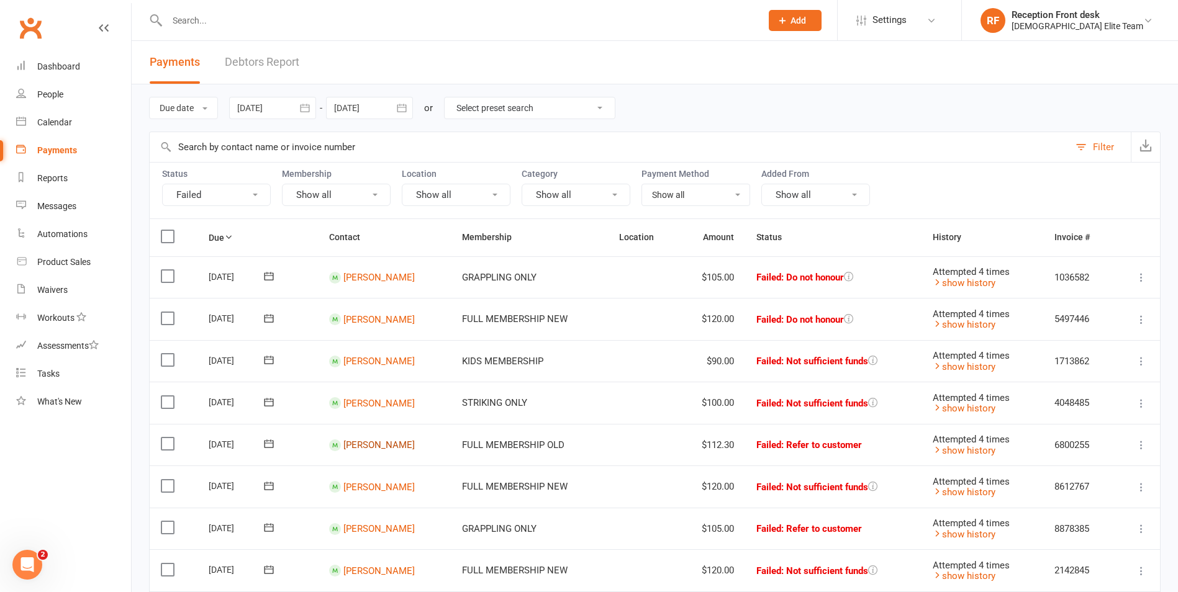
click at [399, 443] on link "[PERSON_NAME]" at bounding box center [378, 445] width 71 height 11
click at [370, 275] on link "[PERSON_NAME]" at bounding box center [378, 277] width 71 height 11
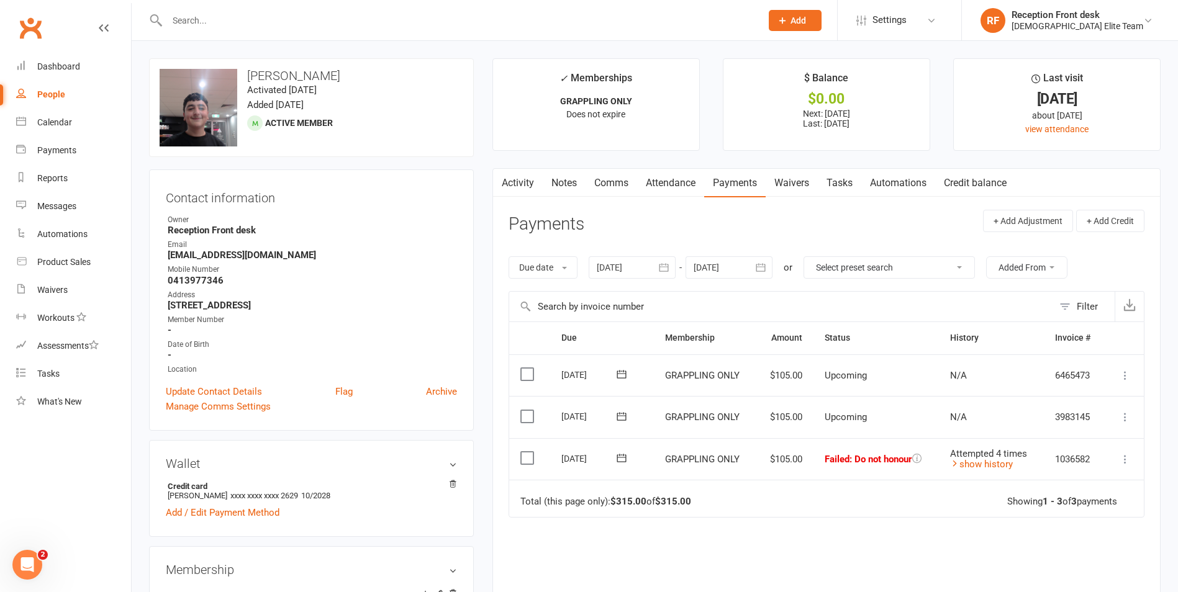
click at [1122, 460] on icon at bounding box center [1125, 459] width 12 height 12
click at [1059, 583] on link "Retry now" at bounding box center [1070, 583] width 123 height 25
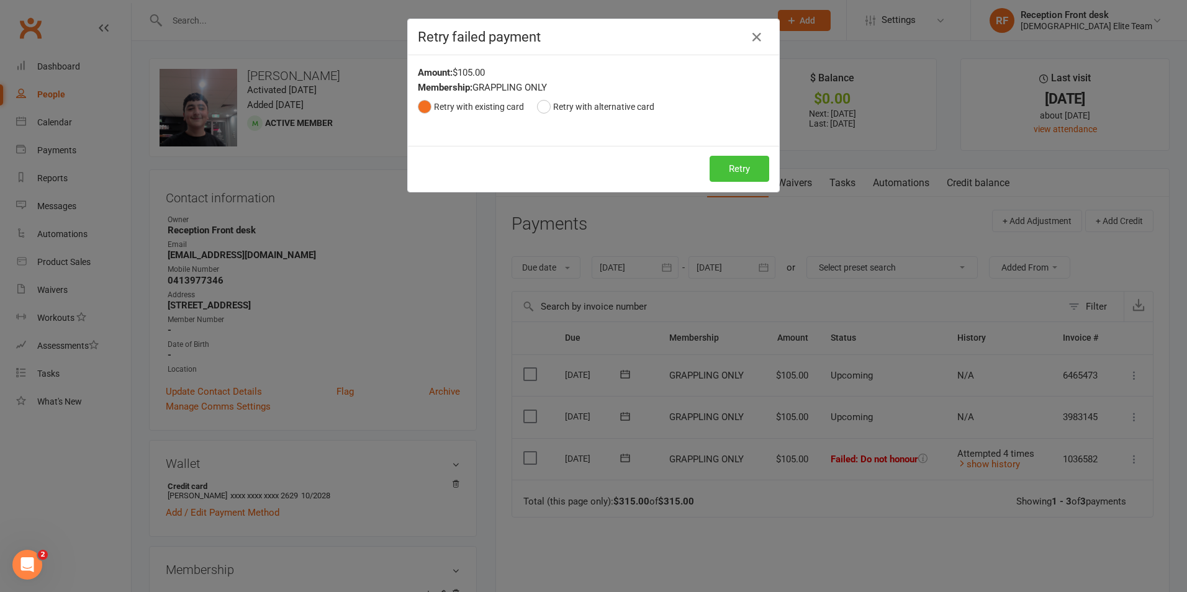
click at [721, 173] on button "Retry" at bounding box center [740, 169] width 60 height 26
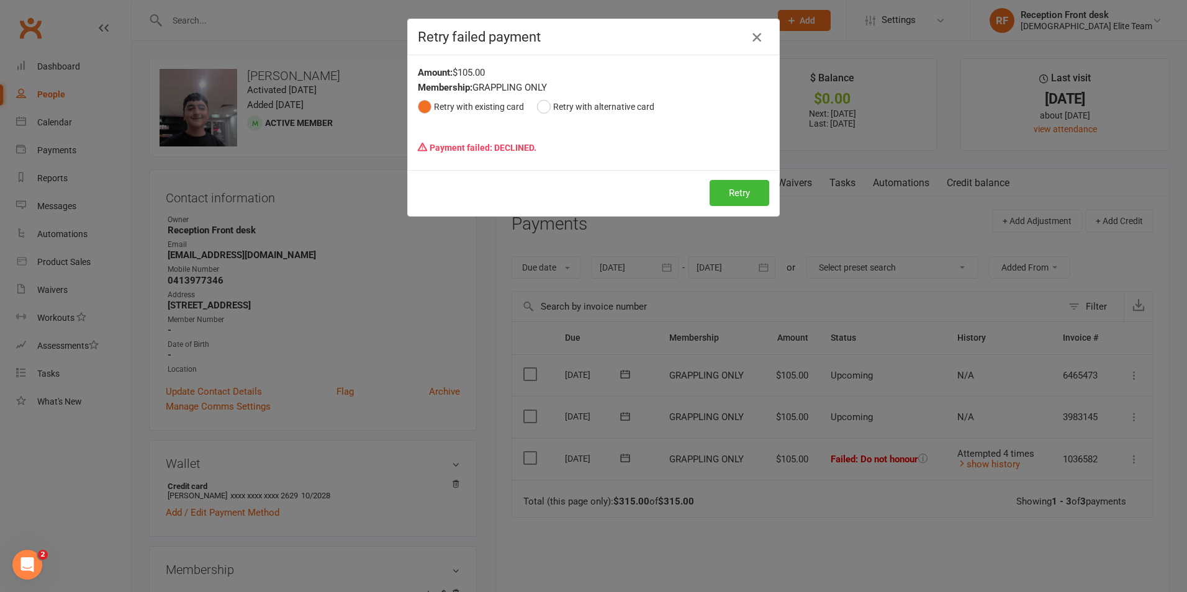
drag, startPoint x: 762, startPoint y: 35, endPoint x: 507, endPoint y: 45, distance: 255.4
click at [762, 37] on button "button" at bounding box center [757, 37] width 20 height 20
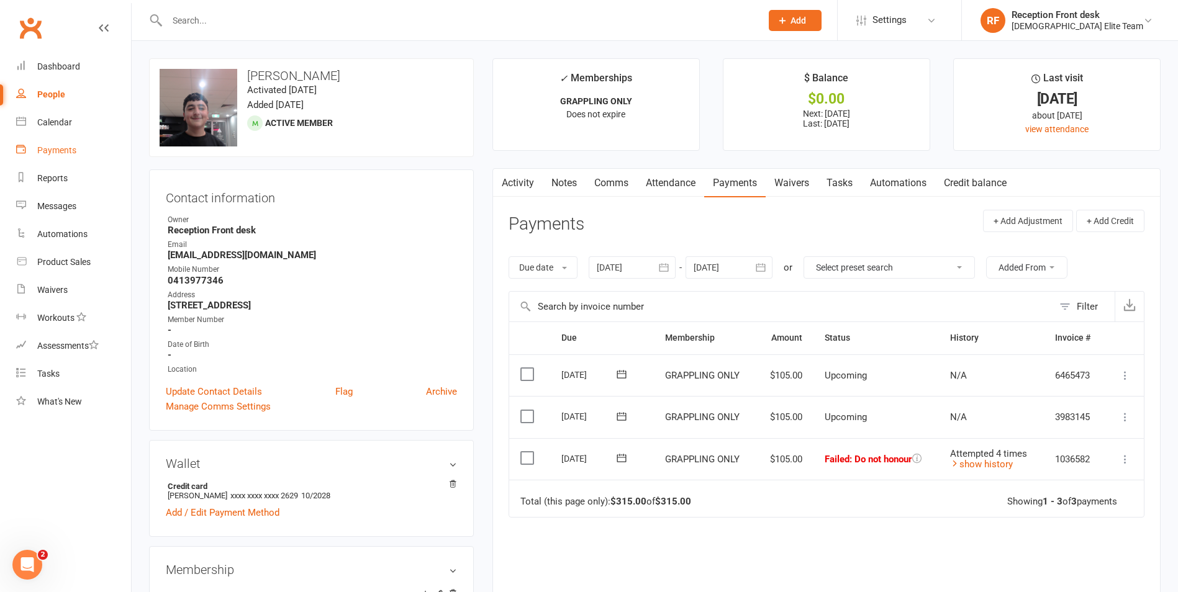
click at [51, 151] on div "Payments" at bounding box center [56, 150] width 39 height 10
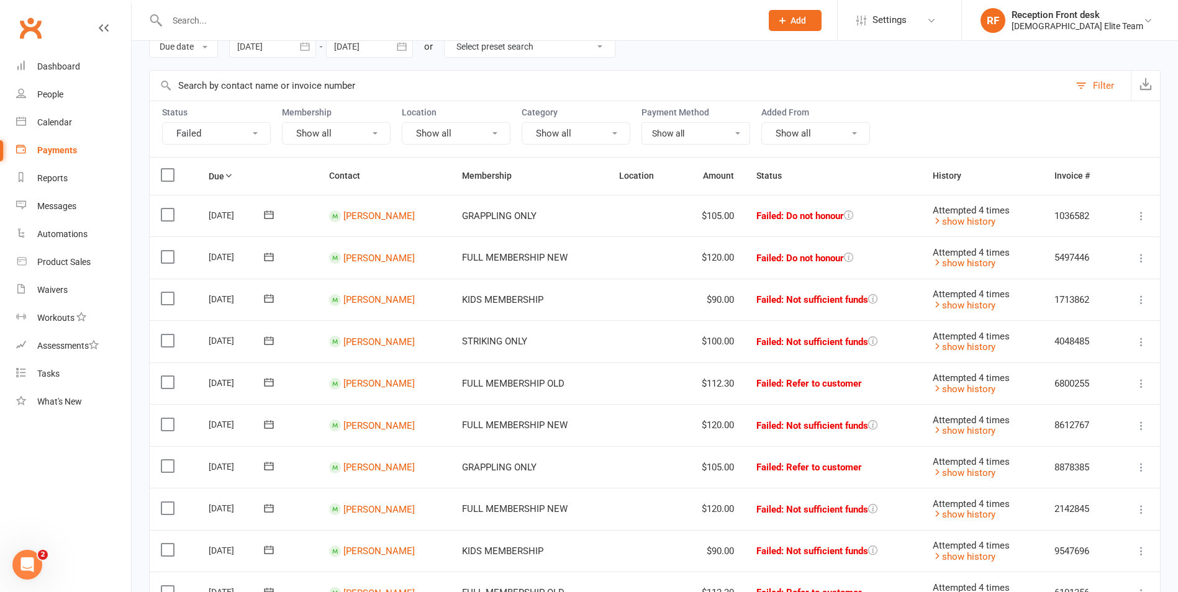
scroll to position [62, 0]
click at [365, 299] on link "[PERSON_NAME]" at bounding box center [378, 299] width 71 height 11
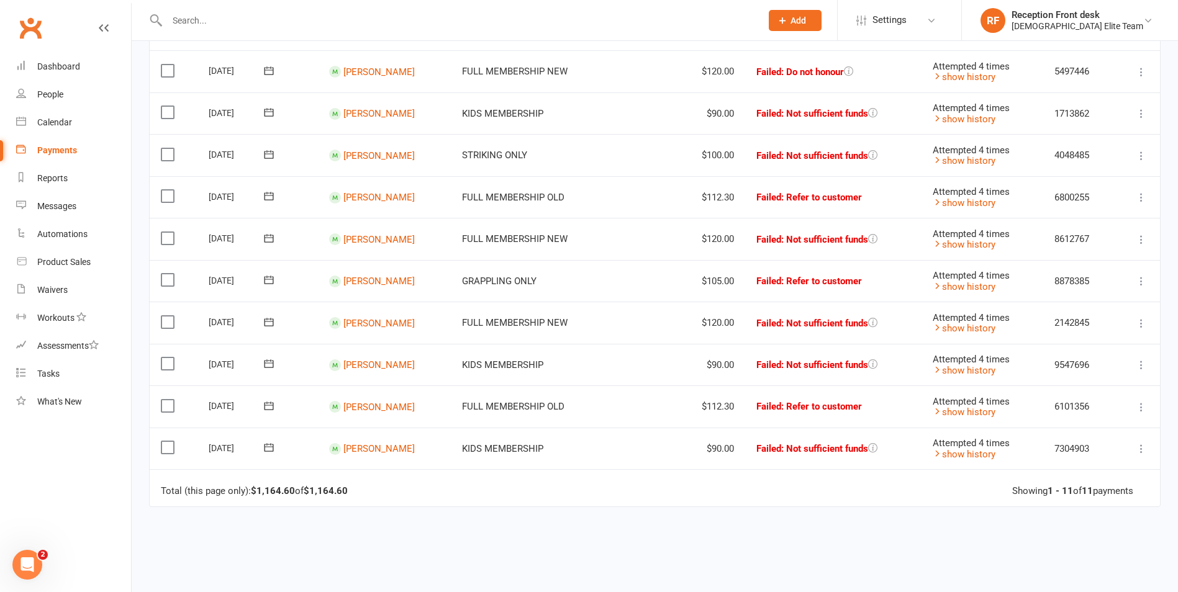
scroll to position [248, 0]
click at [352, 119] on link "[PERSON_NAME]" at bounding box center [378, 112] width 71 height 11
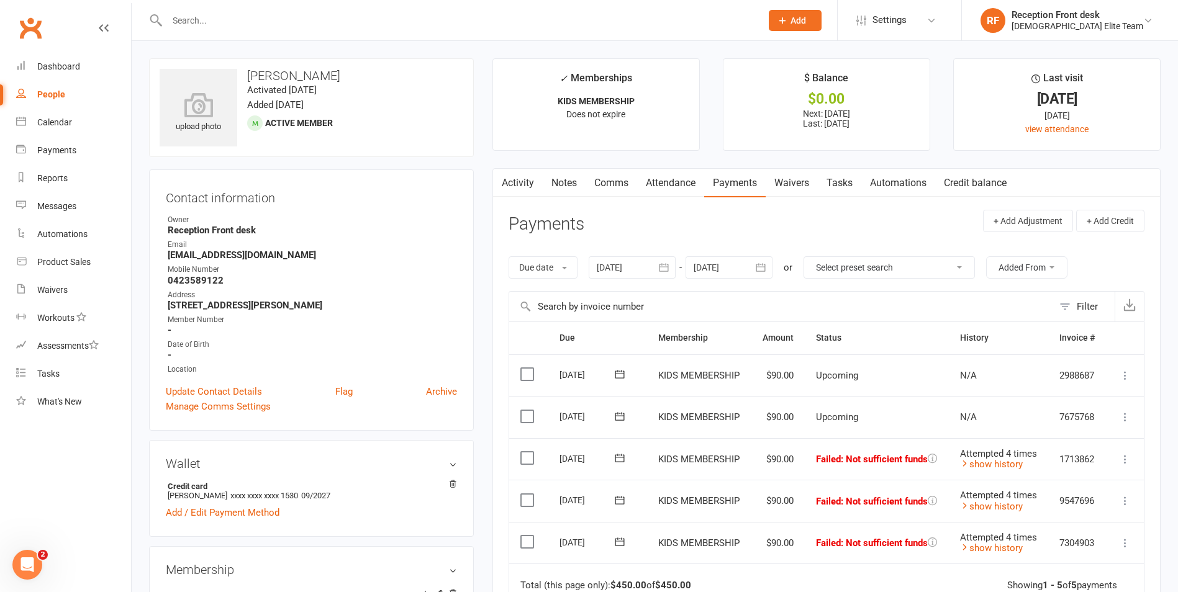
click at [511, 176] on link "Activity" at bounding box center [518, 183] width 50 height 29
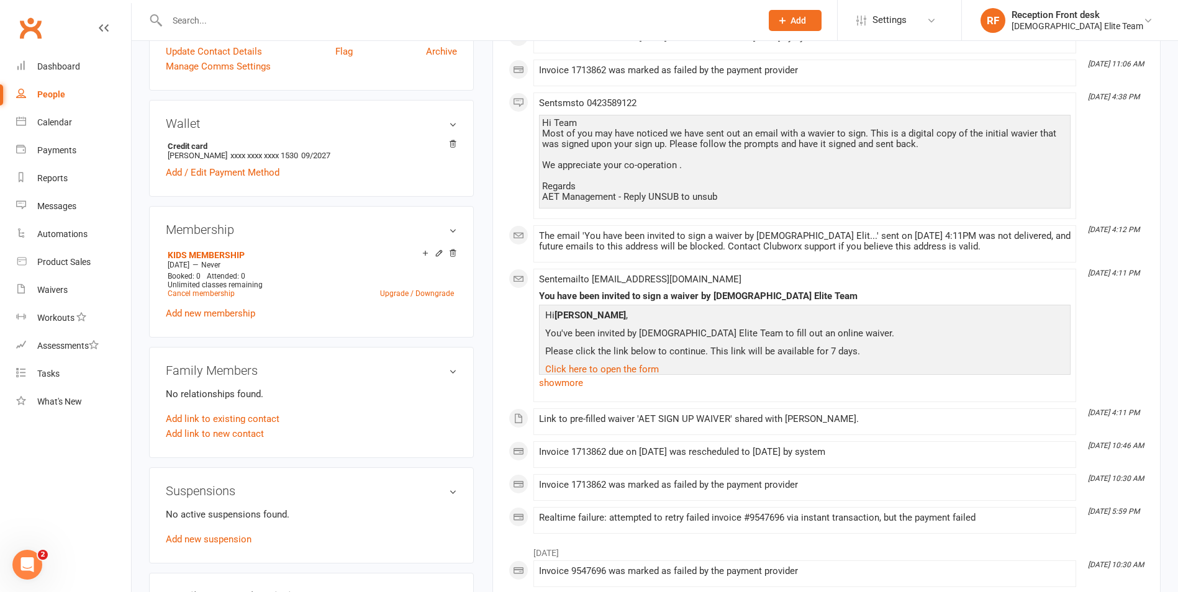
scroll to position [372, 0]
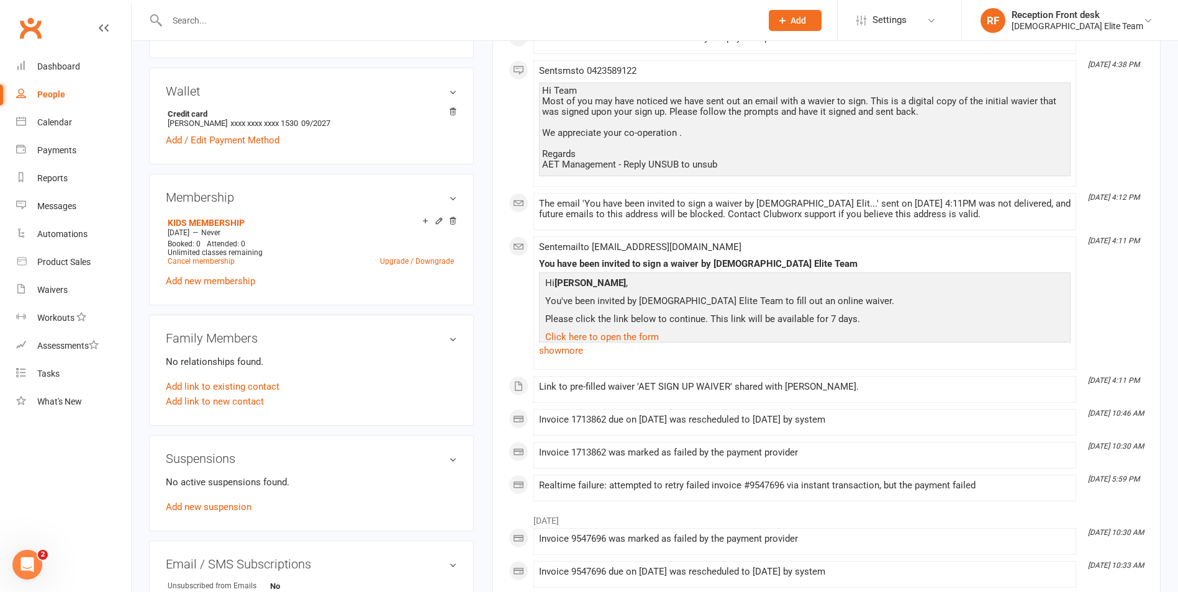
drag, startPoint x: 786, startPoint y: 328, endPoint x: 488, endPoint y: 289, distance: 300.6
click at [488, 288] on main "✓ Memberships KIDS MEMBERSHIP Does not expire $ Balance $0.00 Next: [DATE] Last…" at bounding box center [826, 339] width 687 height 1306
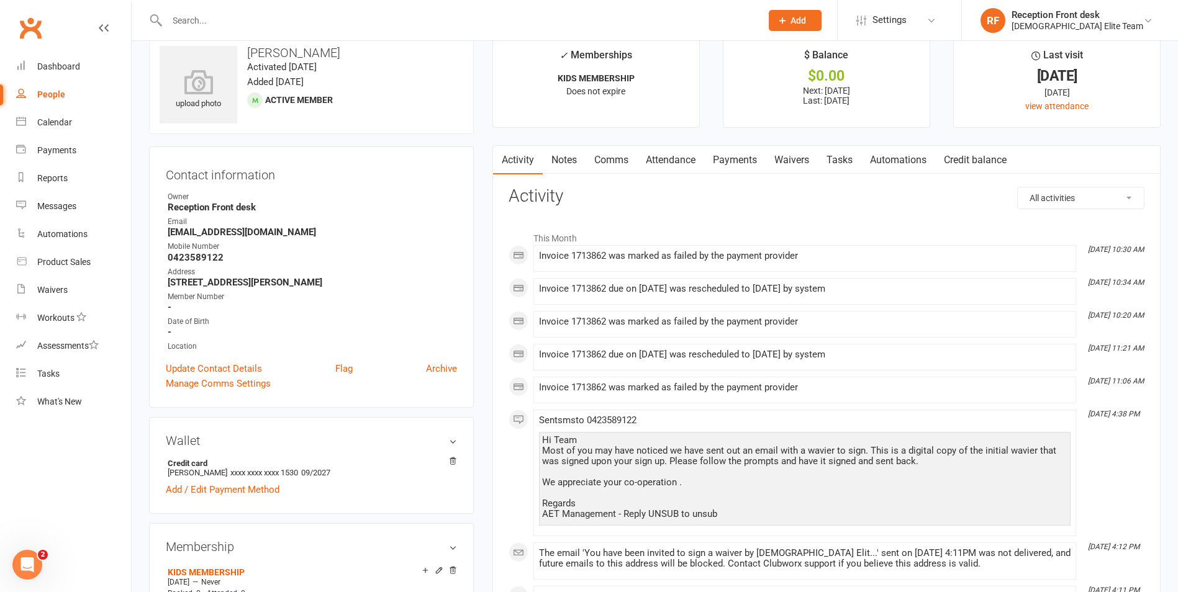
scroll to position [0, 0]
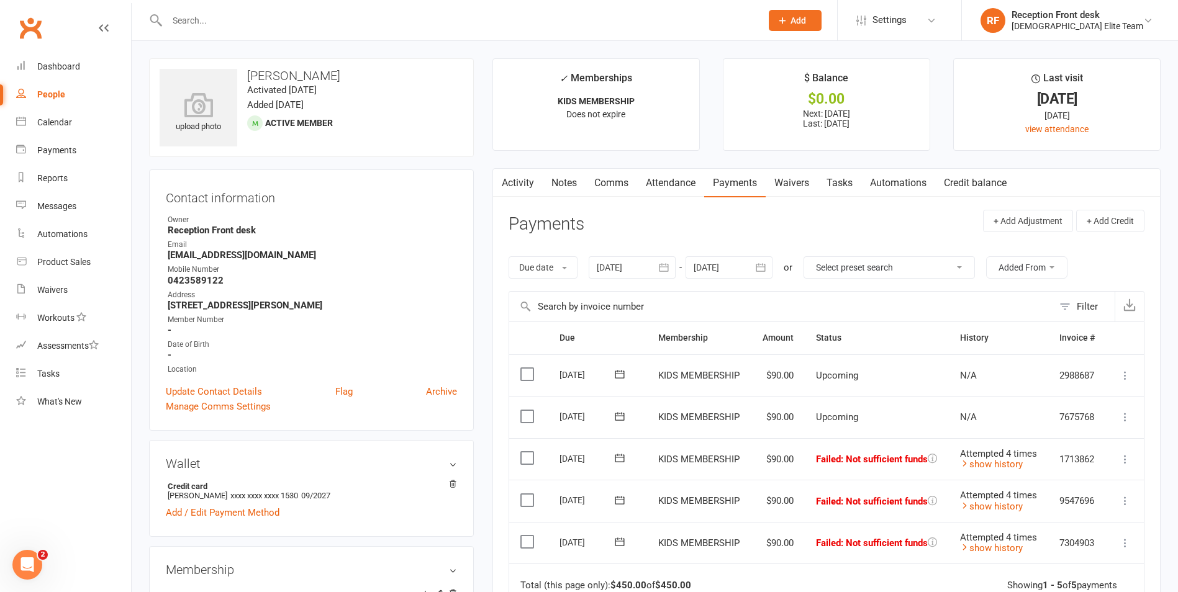
drag, startPoint x: 648, startPoint y: 176, endPoint x: 655, endPoint y: 180, distance: 7.8
click at [649, 176] on link "Attendance" at bounding box center [670, 183] width 67 height 29
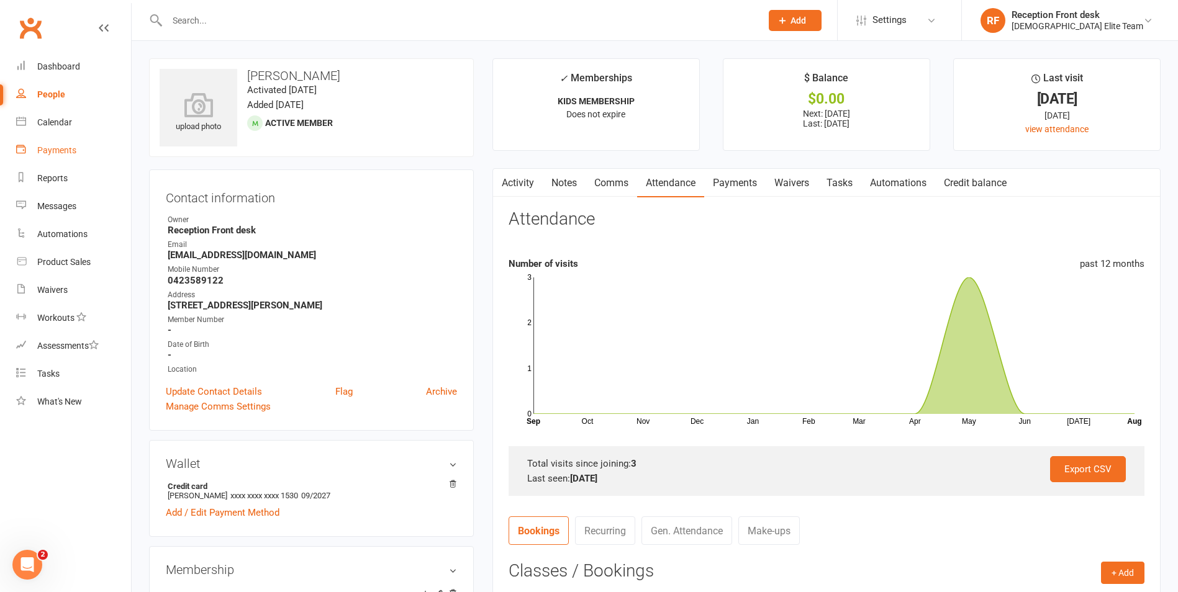
drag, startPoint x: 54, startPoint y: 150, endPoint x: 378, endPoint y: 160, distance: 324.2
click at [54, 150] on div "Payments" at bounding box center [56, 150] width 39 height 10
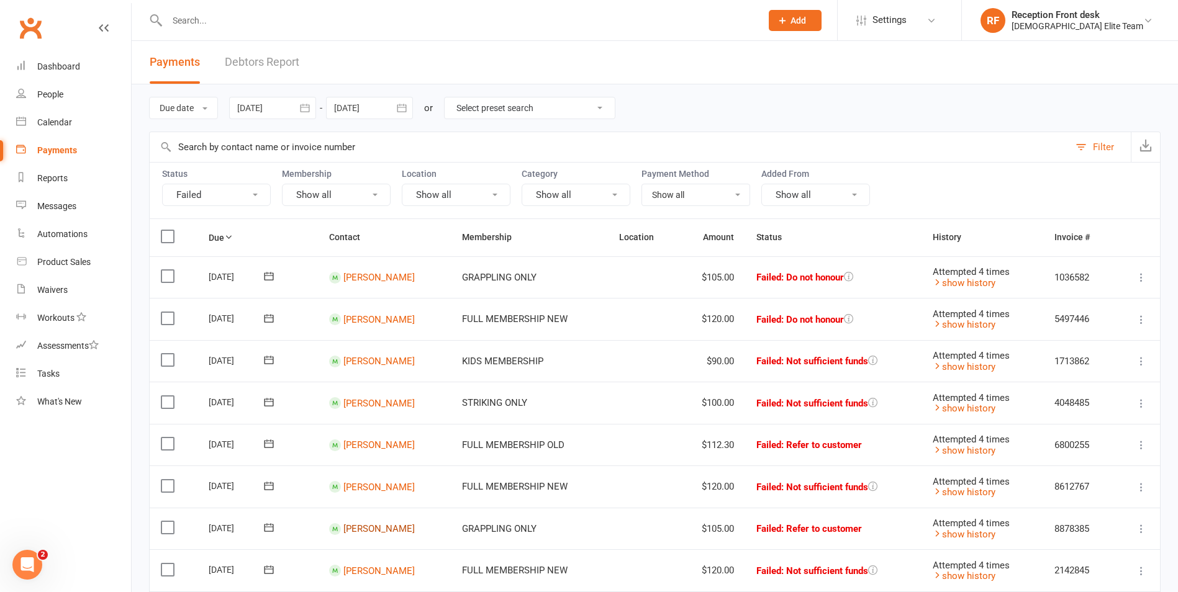
click at [375, 533] on link "[PERSON_NAME]" at bounding box center [378, 528] width 71 height 11
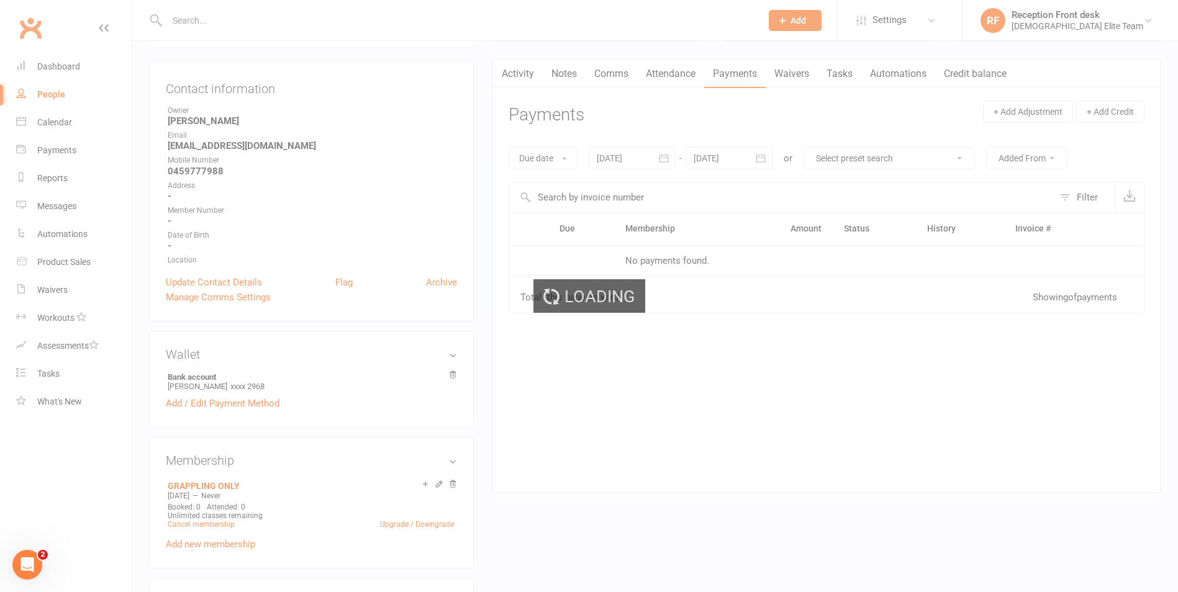
scroll to position [186, 0]
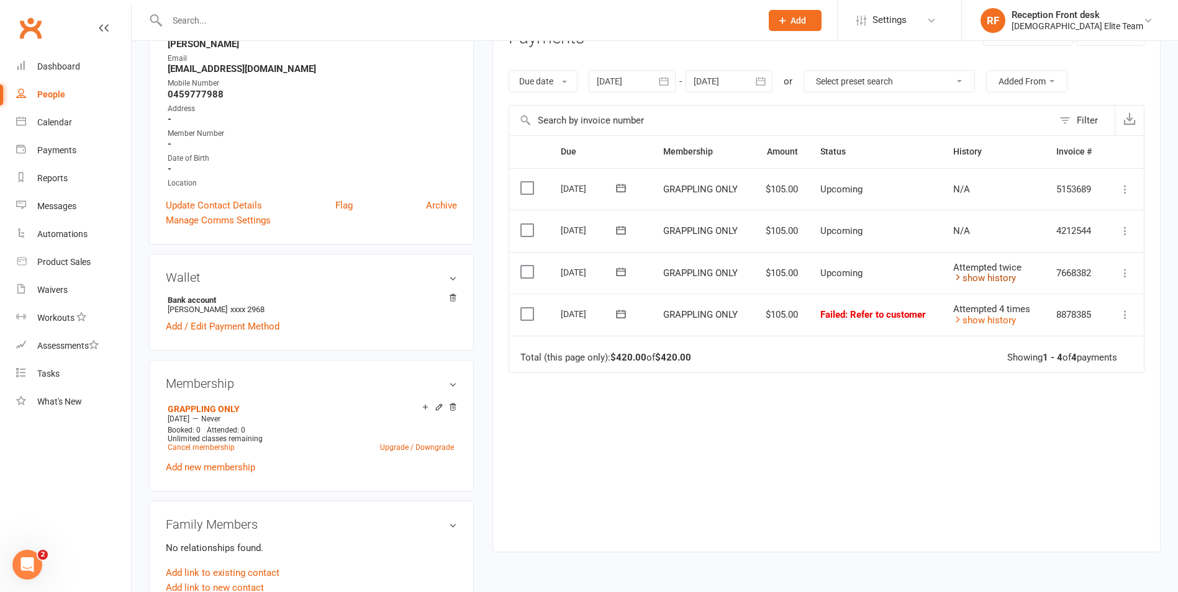
click at [997, 279] on link "show history" at bounding box center [984, 278] width 63 height 11
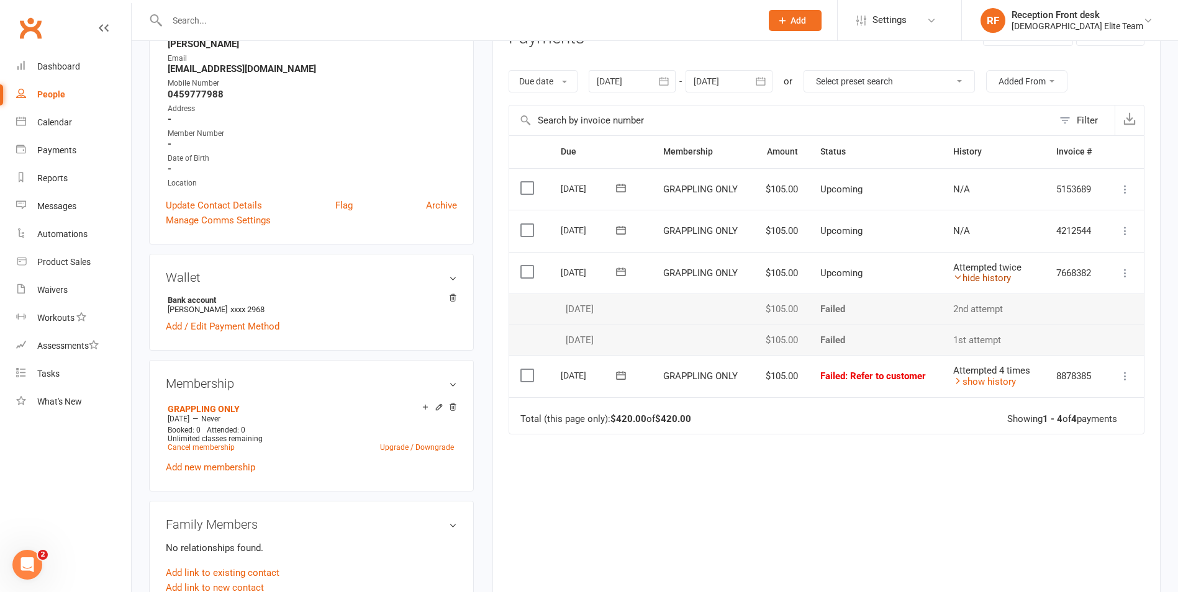
click at [988, 281] on link "hide history" at bounding box center [982, 278] width 58 height 11
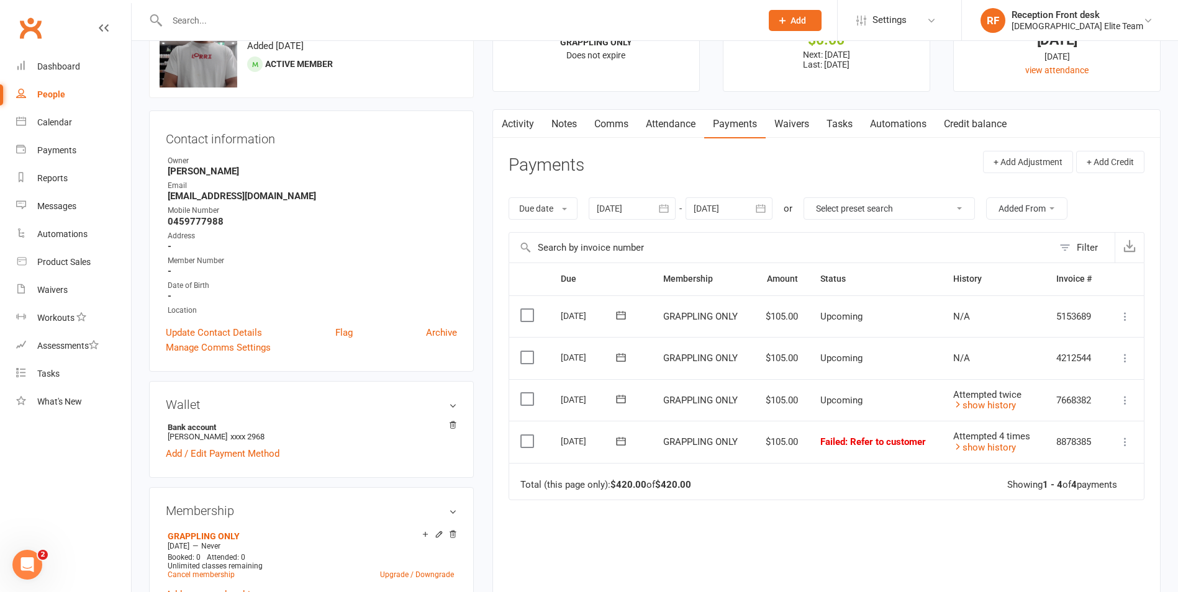
scroll to position [0, 0]
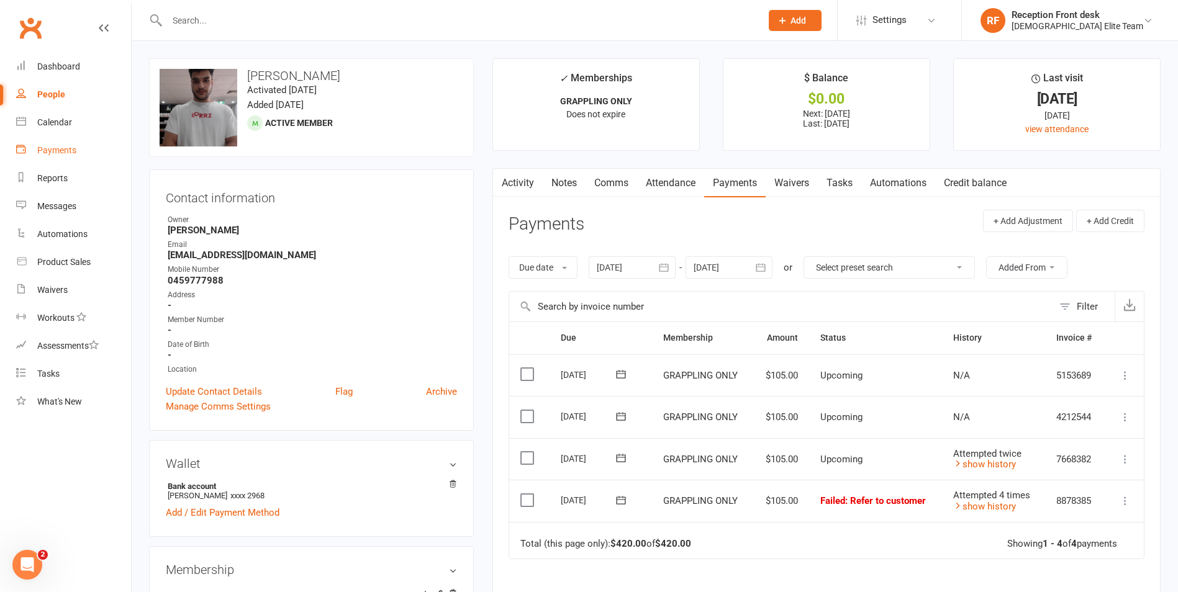
drag, startPoint x: 52, startPoint y: 150, endPoint x: 517, endPoint y: 189, distance: 467.3
click at [52, 150] on div "Payments" at bounding box center [56, 150] width 39 height 10
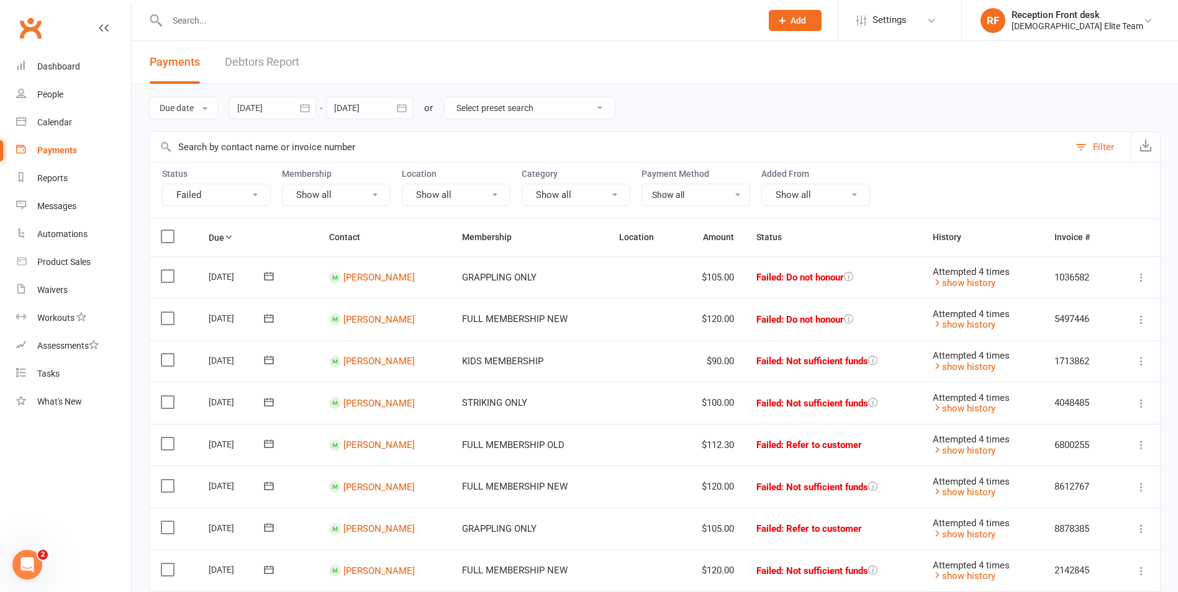
scroll to position [124, 0]
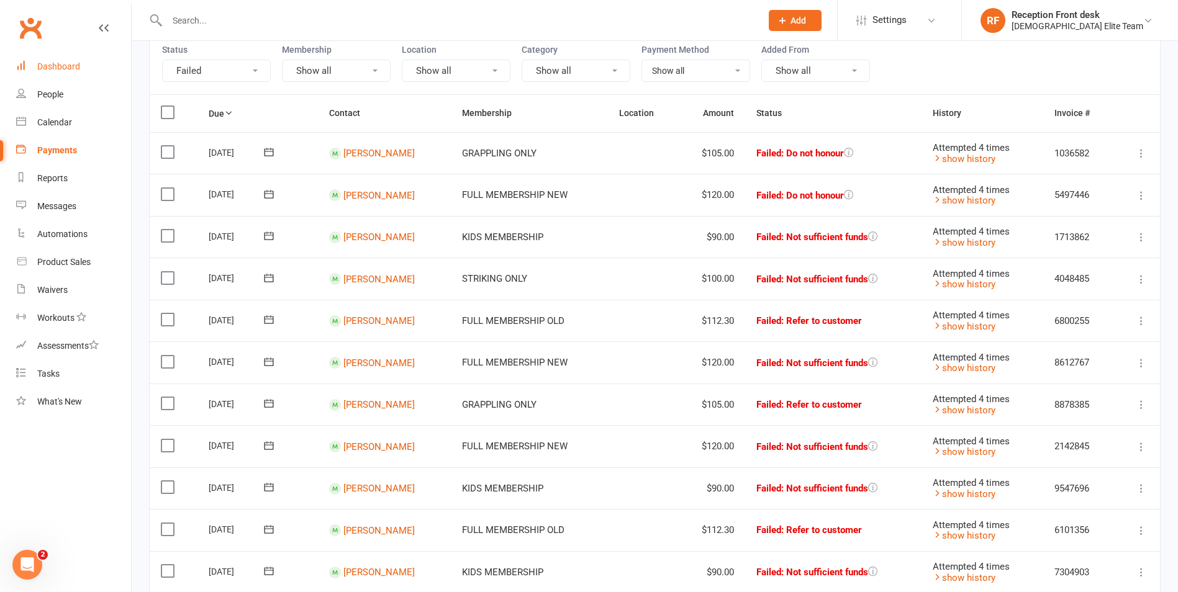
click at [64, 68] on div "Dashboard" at bounding box center [58, 66] width 43 height 10
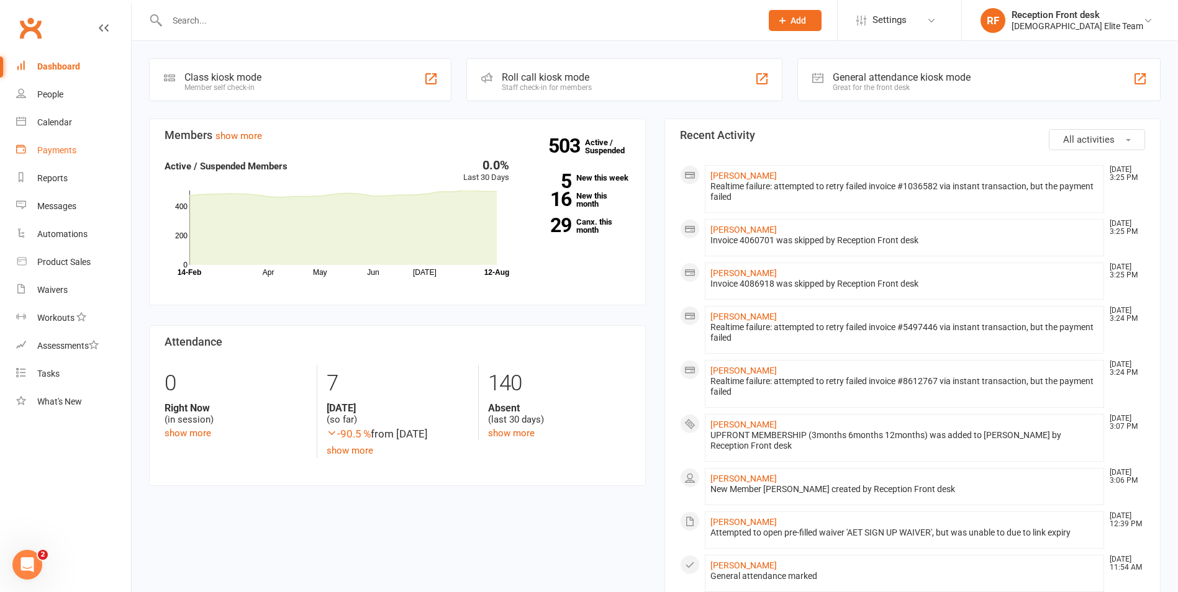
click at [44, 150] on div "Payments" at bounding box center [56, 150] width 39 height 10
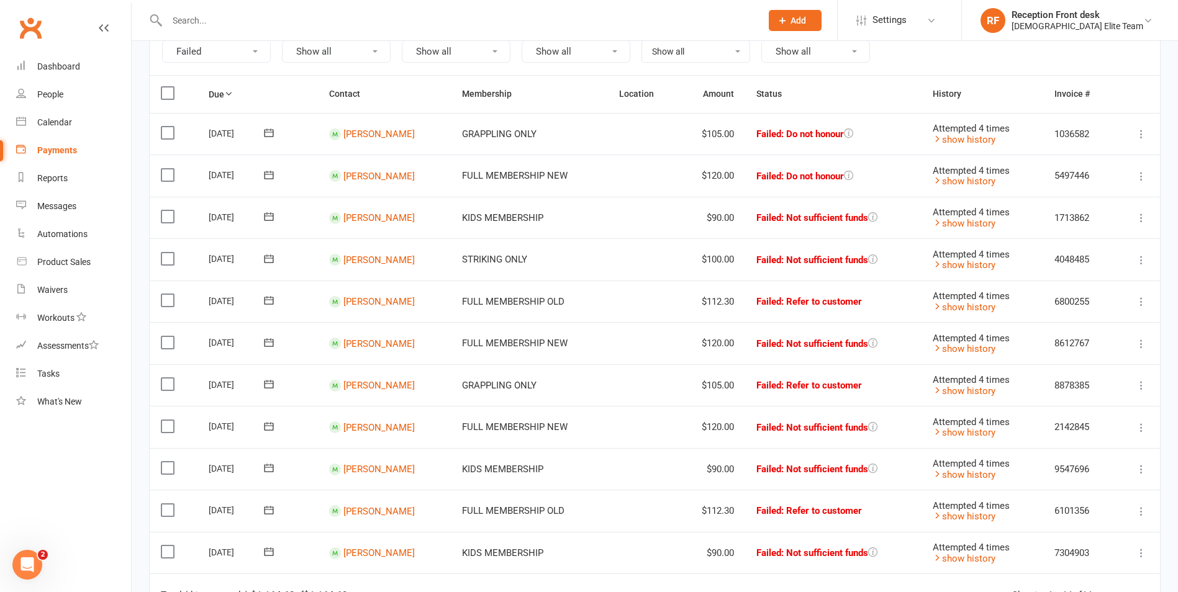
scroll to position [124, 0]
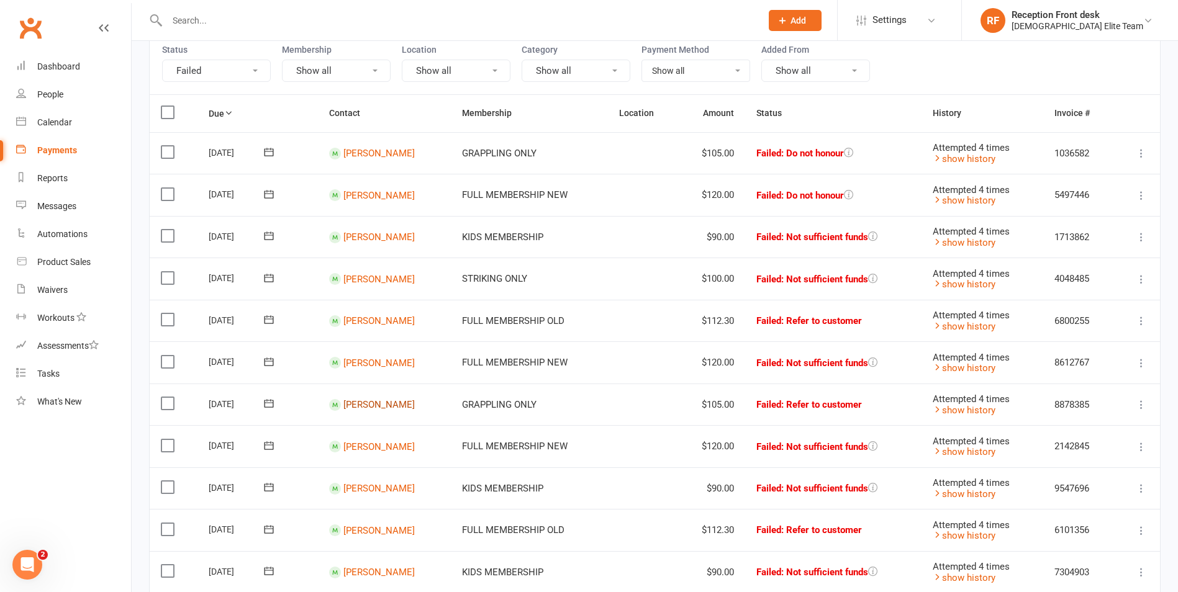
click at [366, 405] on link "[PERSON_NAME]" at bounding box center [378, 404] width 71 height 11
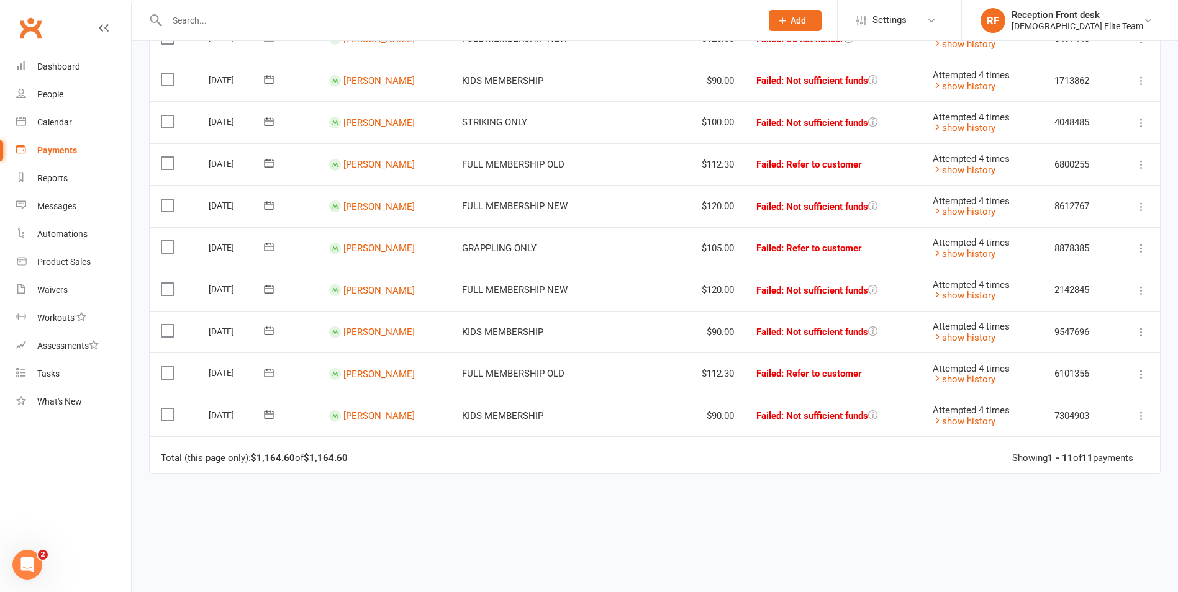
scroll to position [310, 0]
